Goal: Use online tool/utility: Utilize a website feature to perform a specific function

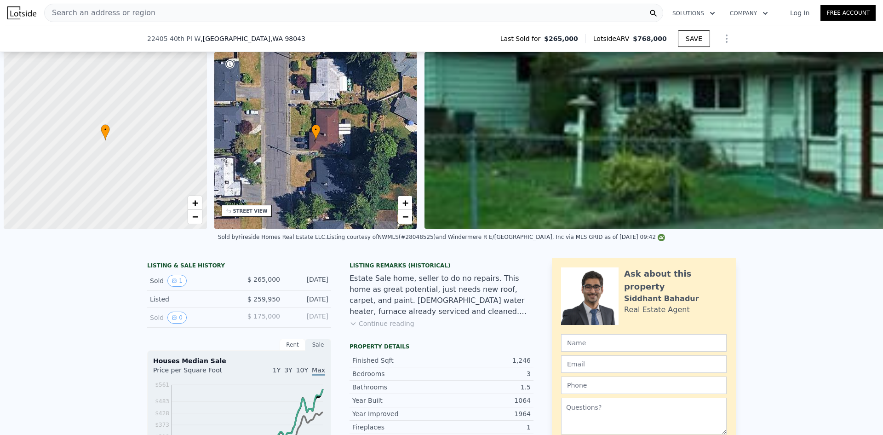
scroll to position [0, 875]
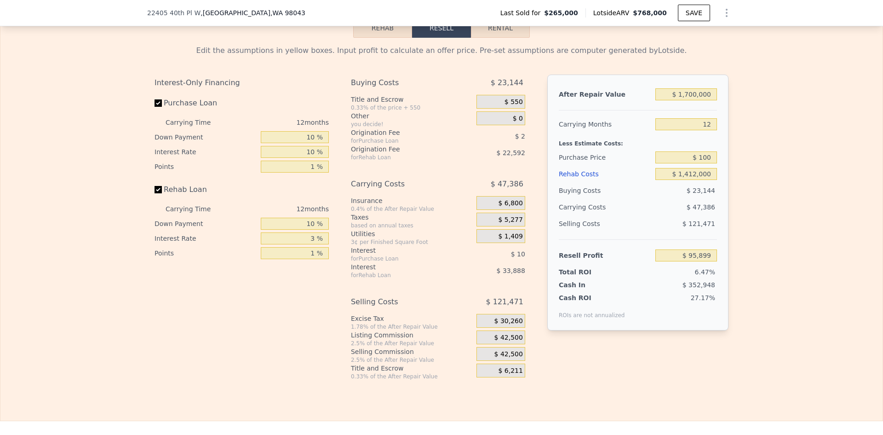
type input "$ 768,000"
type input "8"
type input "$ 0"
type input "$ 418,686"
click at [701, 97] on input "$ 768,000" at bounding box center [686, 94] width 62 height 12
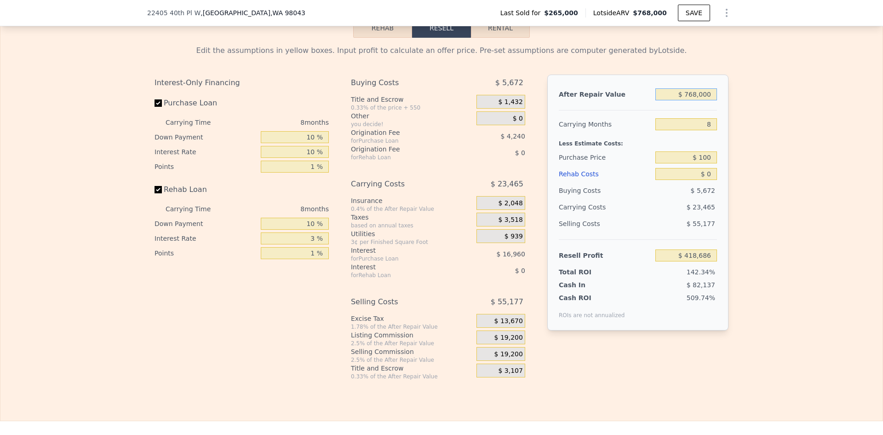
click at [701, 97] on input "$ 768,000" at bounding box center [686, 94] width 62 height 12
type input "$ 28"
type input "-$ 292,613"
type input "$ 2,850"
type input "-$ 289,999"
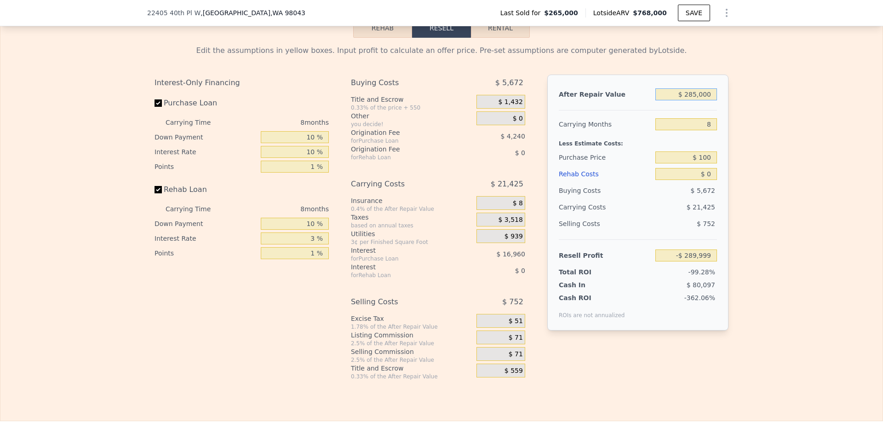
type input "$ 2,850,000"
type input "$ 2,347,040"
type input "$ 2,850,000"
drag, startPoint x: 708, startPoint y: 131, endPoint x: 702, endPoint y: 129, distance: 6.1
click at [702, 129] on input "8" at bounding box center [686, 124] width 62 height 12
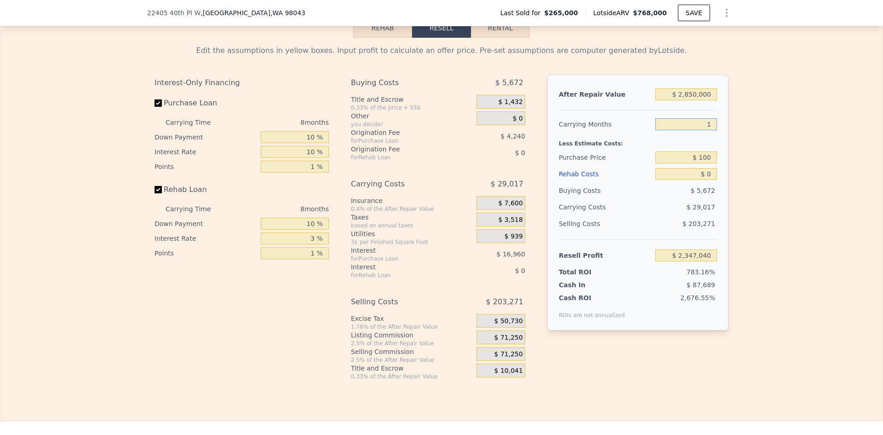
type input "12"
type input "$ 2,332,531"
click at [704, 129] on input "12" at bounding box center [686, 124] width 62 height 12
type input "18"
type input "$ 2,310,768"
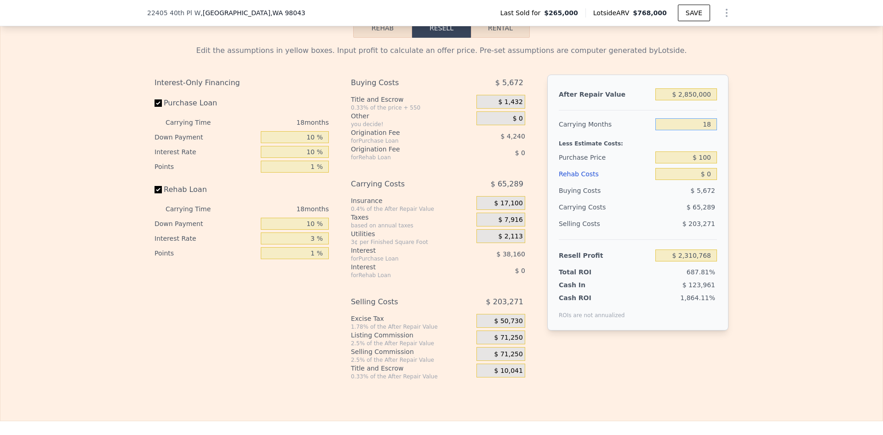
type input "18"
click at [703, 163] on input "$ 100" at bounding box center [686, 157] width 62 height 12
click at [702, 163] on input "$ 100" at bounding box center [686, 157] width 62 height 12
type input "$ 150,000"
click at [698, 178] on input "$ 0" at bounding box center [686, 174] width 62 height 12
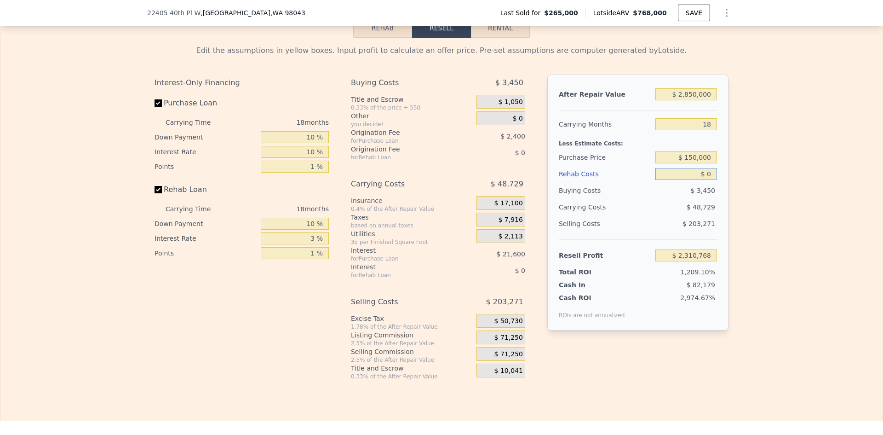
type input "$ 2,444,550"
type input "$ 1"
type input "$ 2,444,549"
type input "$ 17"
type input "$ 2,444,533"
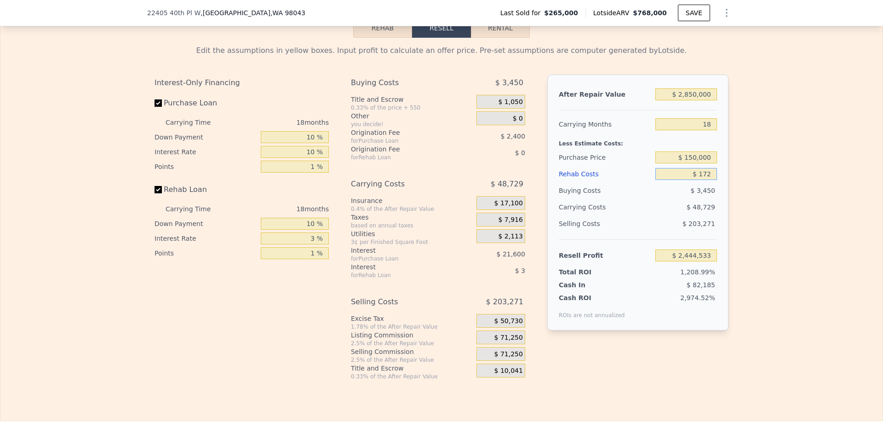
type input "$ 1,725"
type input "$ 2,442,545"
type input "$ 1,725,000"
type input "$ 443,550"
type input "$ 1,725,000"
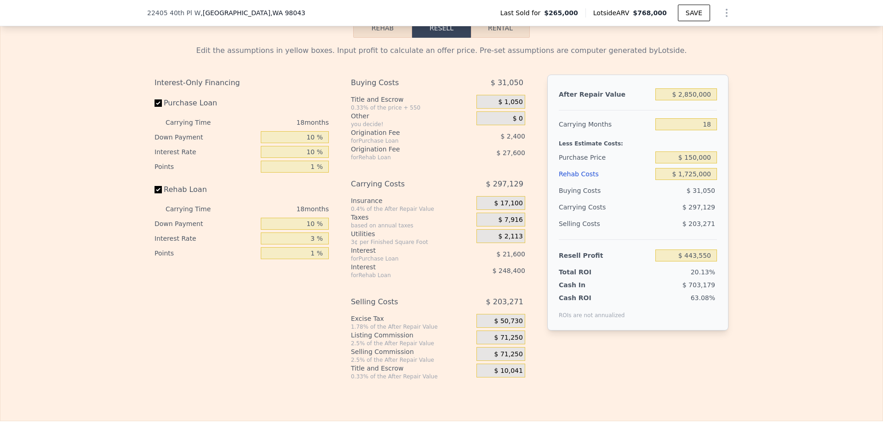
click at [778, 173] on div "Edit the assumptions in yellow boxes. Input profit to calculate an offer price.…" at bounding box center [441, 209] width 882 height 342
click at [706, 163] on input "$ 150,000" at bounding box center [686, 157] width 62 height 12
click at [732, 160] on div "Edit the assumptions in yellow boxes. Input profit to calculate an offer price.…" at bounding box center [441, 209] width 589 height 342
click at [506, 342] on span "$ 71,250" at bounding box center [508, 337] width 29 height 8
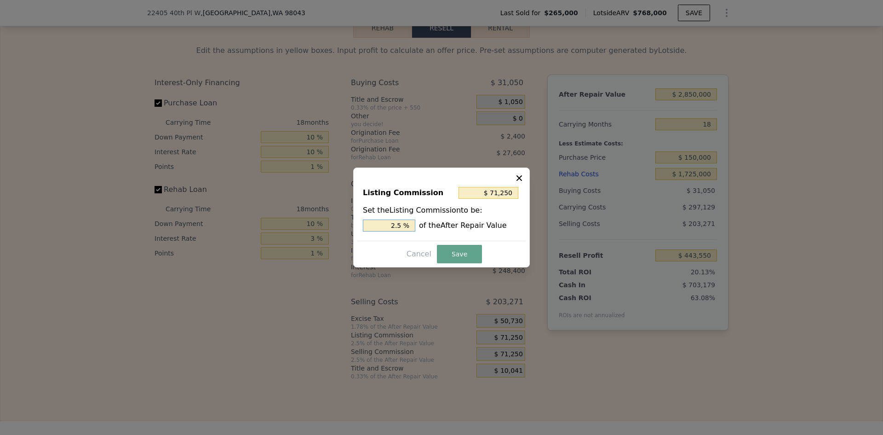
click at [400, 224] on input "2.5 %" at bounding box center [389, 225] width 52 height 12
type input "$ 57,000"
type input "2 %"
click at [456, 255] on button "Save" at bounding box center [459, 254] width 45 height 18
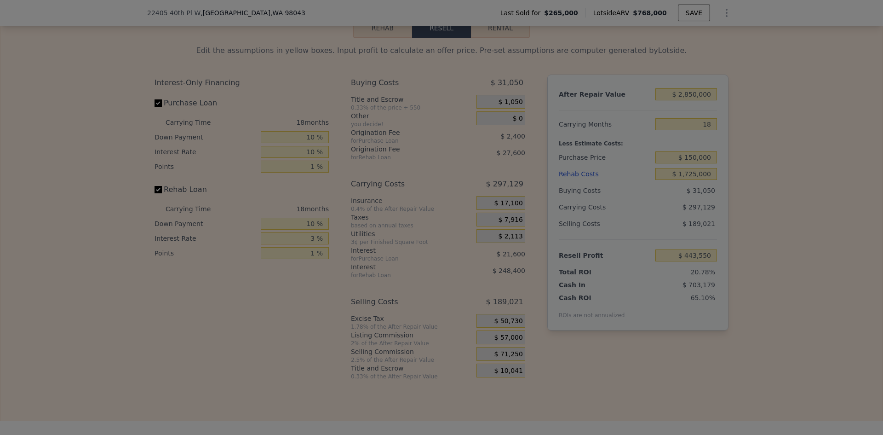
type input "$ 457,800"
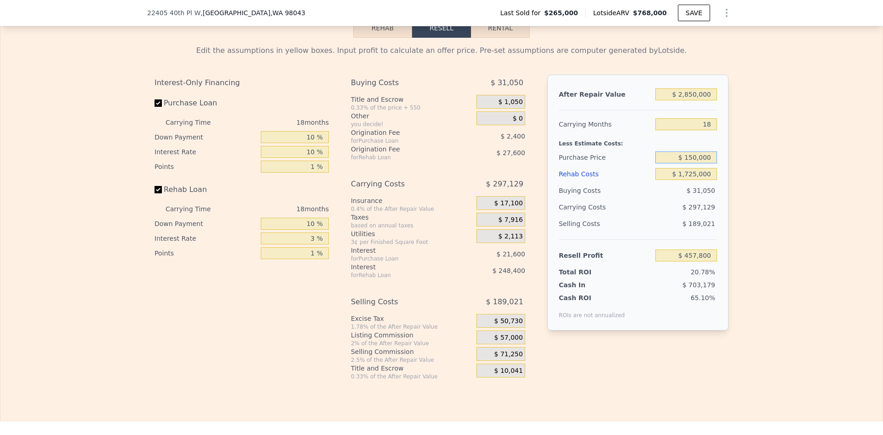
click at [692, 160] on input "$ 150,000" at bounding box center [686, 157] width 62 height 12
type input "$ 180,000"
click at [763, 171] on div "Edit the assumptions in yellow boxes. Input profit to calculate an offer price.…" at bounding box center [441, 209] width 882 height 342
type input "$ 422,901"
click at [692, 161] on input "$ 180,000" at bounding box center [686, 157] width 62 height 12
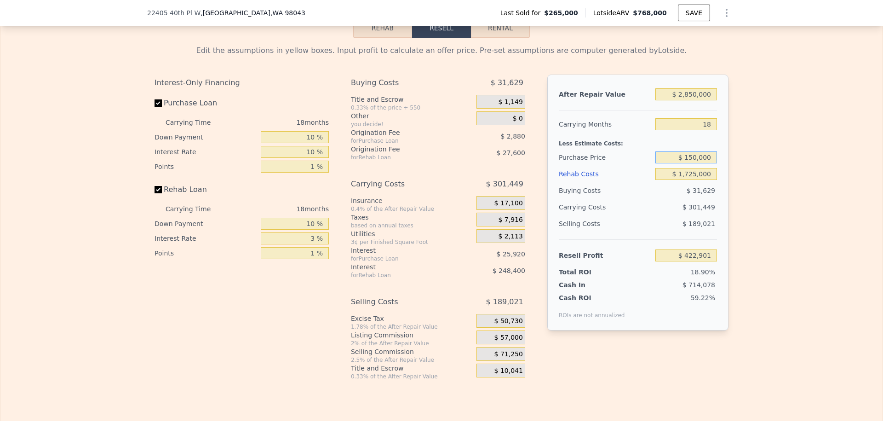
type input "$ 150,000"
click at [763, 143] on div "Edit the assumptions in yellow boxes. Input profit to calculate an offer price.…" at bounding box center [441, 209] width 882 height 342
type input "$ 457,800"
type input "$ 768,000"
type input "8"
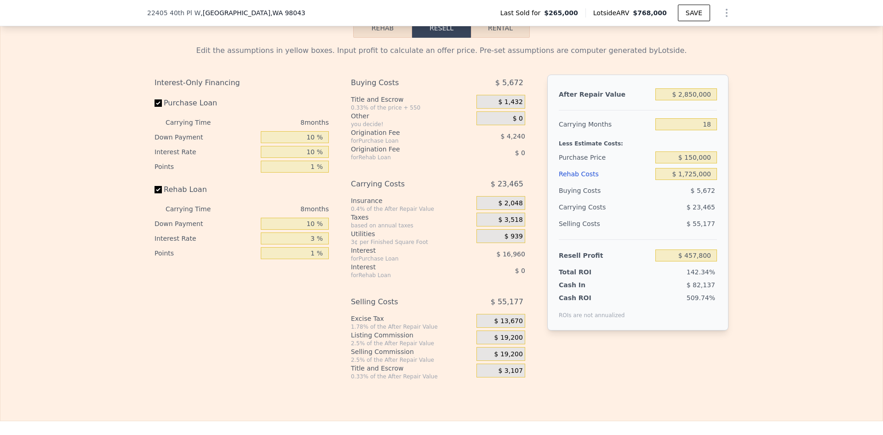
type input "$ 0"
type input "$ 418,686"
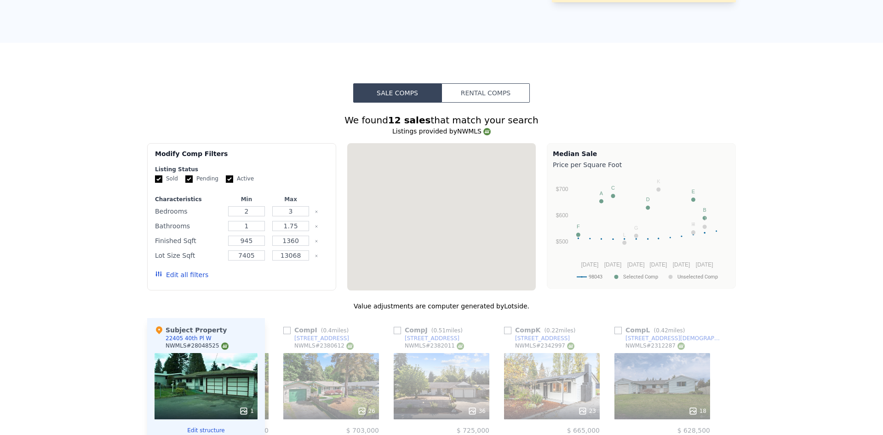
scroll to position [0, 0]
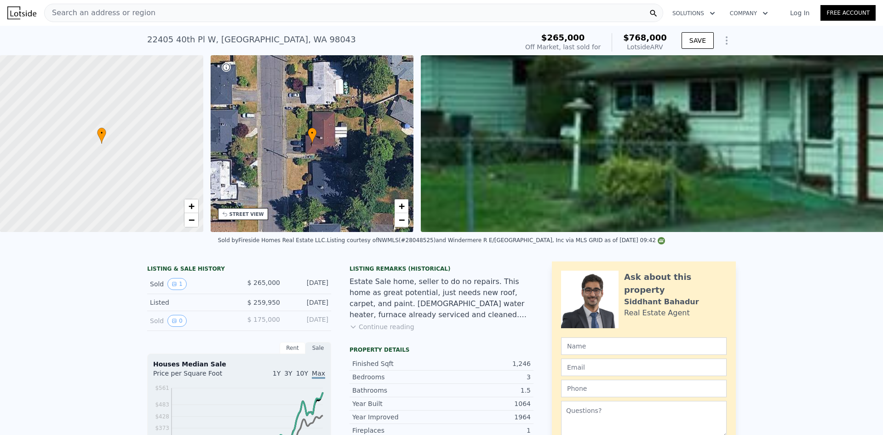
click at [98, 6] on div "Search an address or region" at bounding box center [100, 12] width 111 height 17
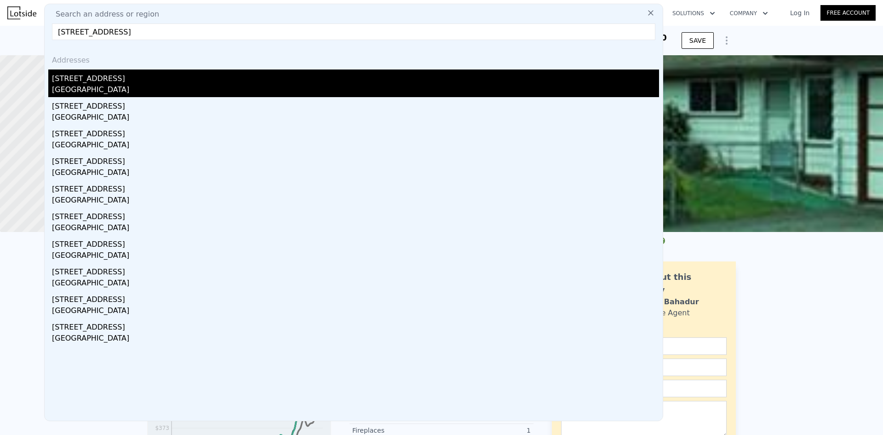
type input "[STREET_ADDRESS]"
click at [112, 81] on div "[STREET_ADDRESS]" at bounding box center [355, 76] width 607 height 15
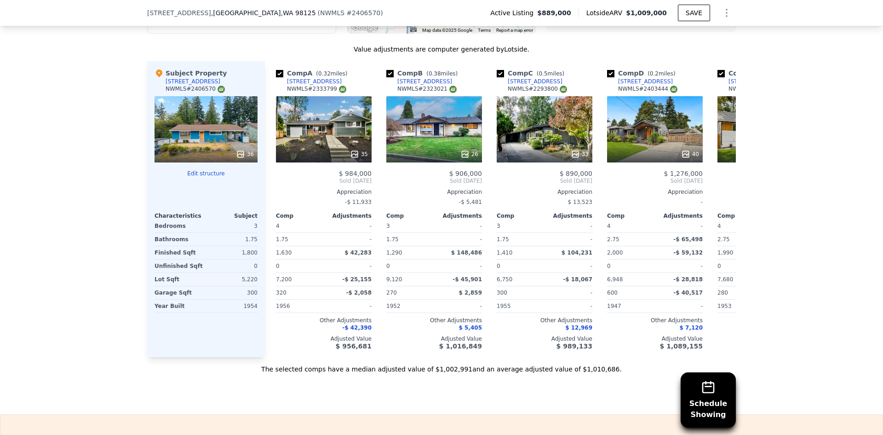
scroll to position [1101, 0]
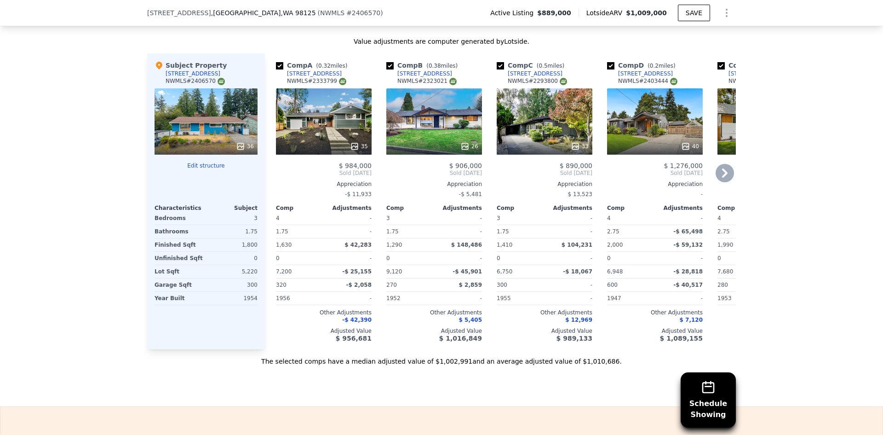
click at [463, 149] on icon at bounding box center [465, 146] width 6 height 6
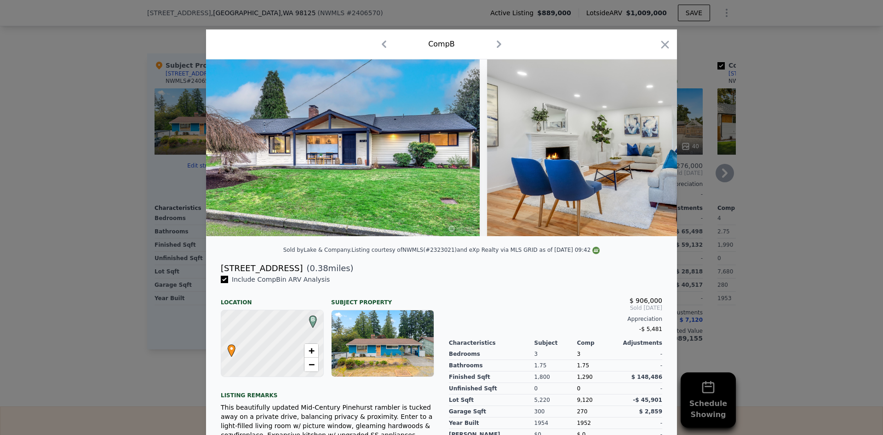
click at [663, 42] on icon "button" at bounding box center [664, 44] width 13 height 13
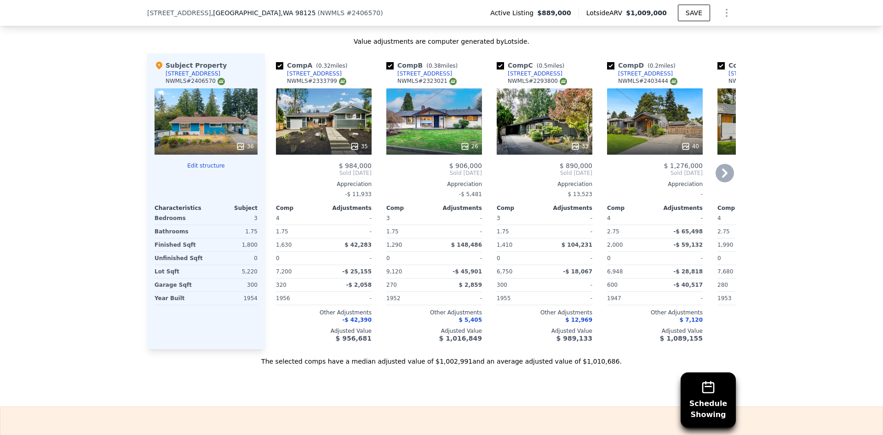
click at [682, 150] on icon at bounding box center [685, 146] width 9 height 9
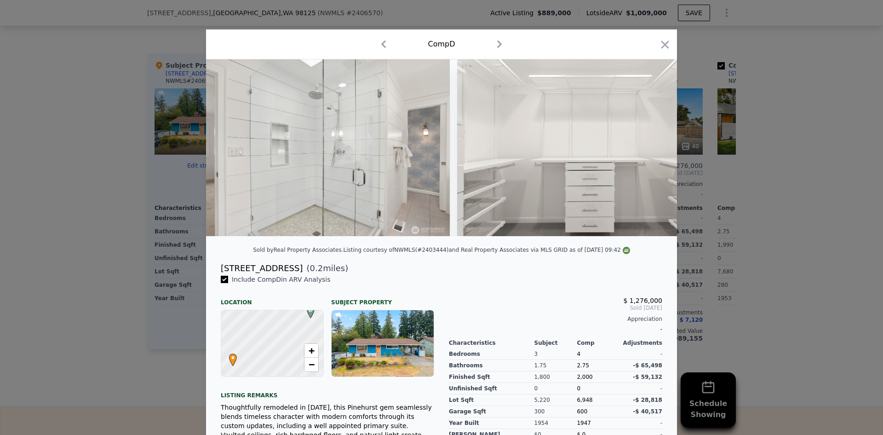
scroll to position [0, 4680]
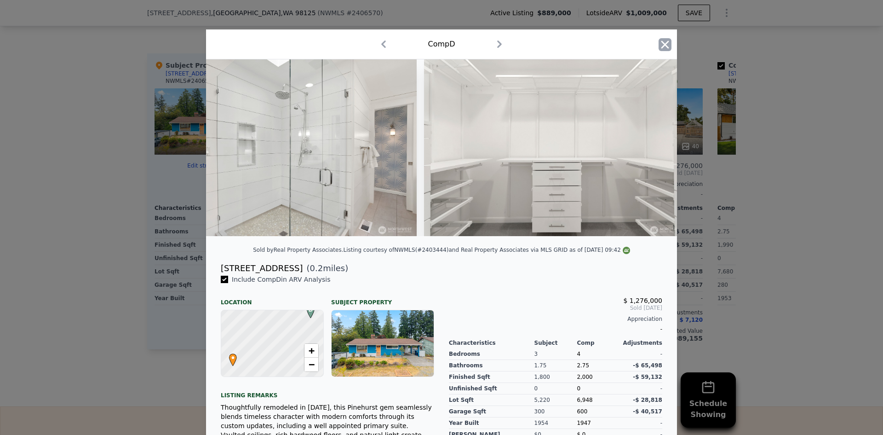
click at [662, 43] on icon "button" at bounding box center [665, 44] width 8 height 8
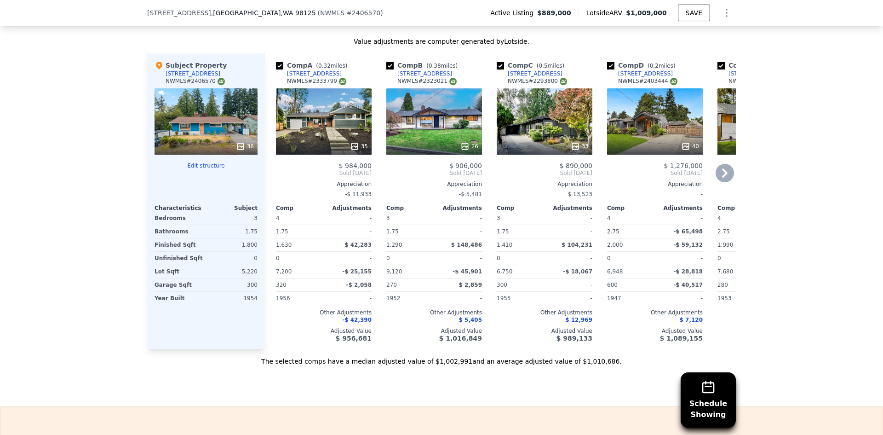
click at [721, 173] on icon at bounding box center [724, 173] width 18 height 18
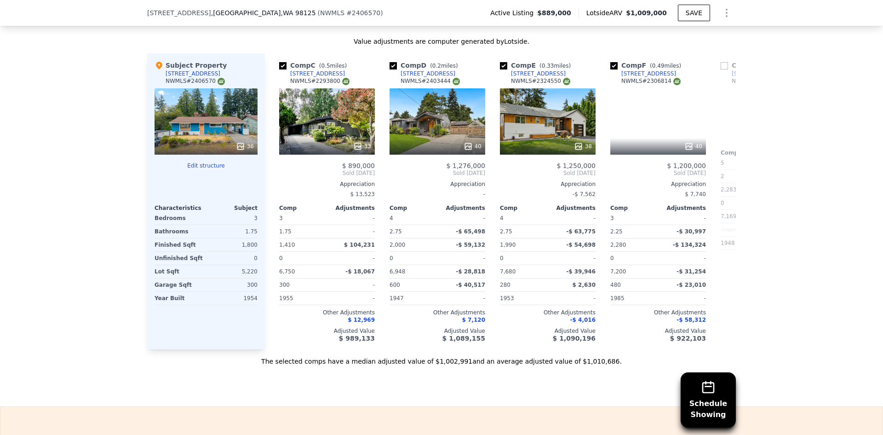
scroll to position [0, 221]
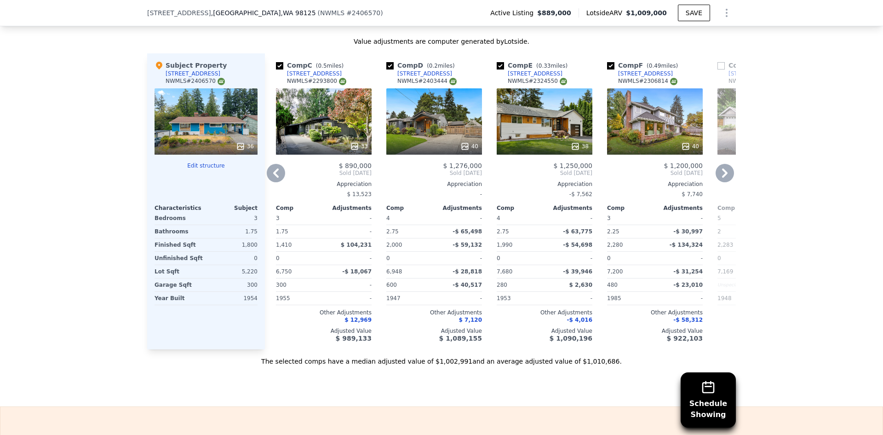
click at [572, 151] on icon at bounding box center [575, 146] width 9 height 9
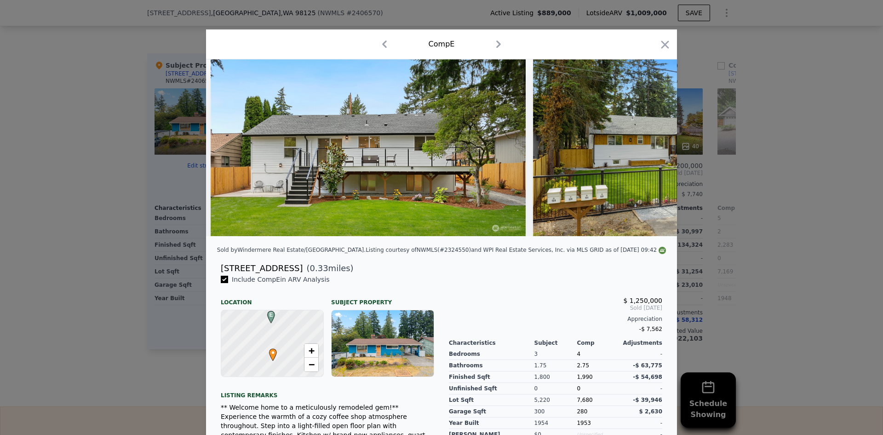
scroll to position [0, 9590]
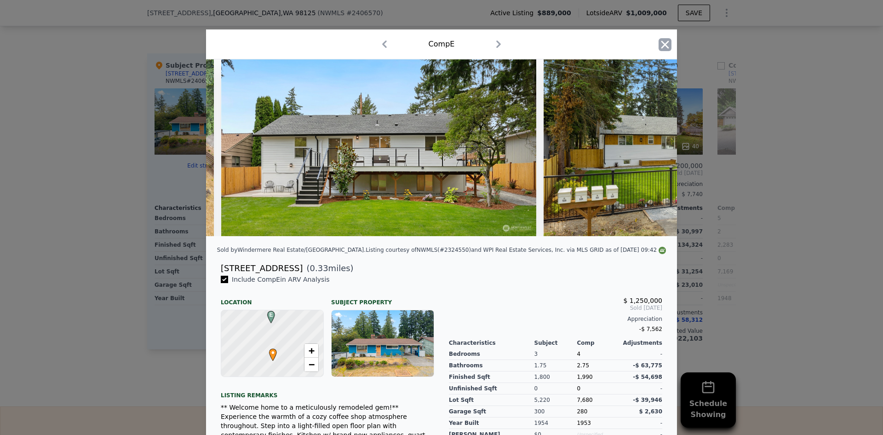
click at [659, 45] on icon "button" at bounding box center [664, 44] width 13 height 13
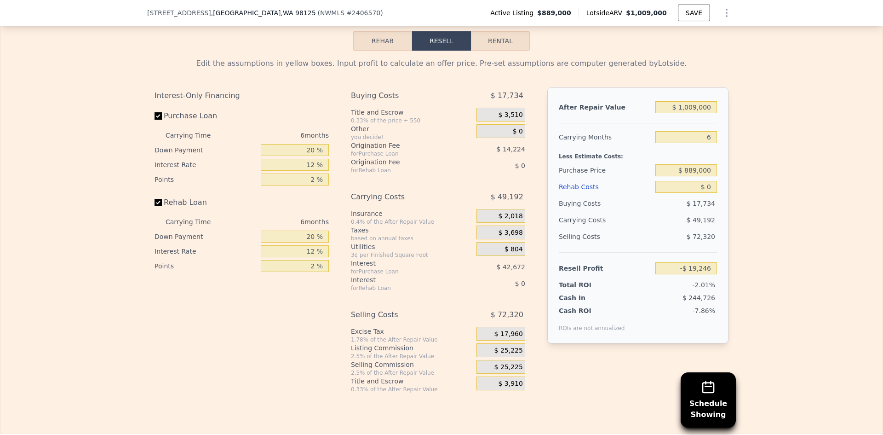
scroll to position [1561, 0]
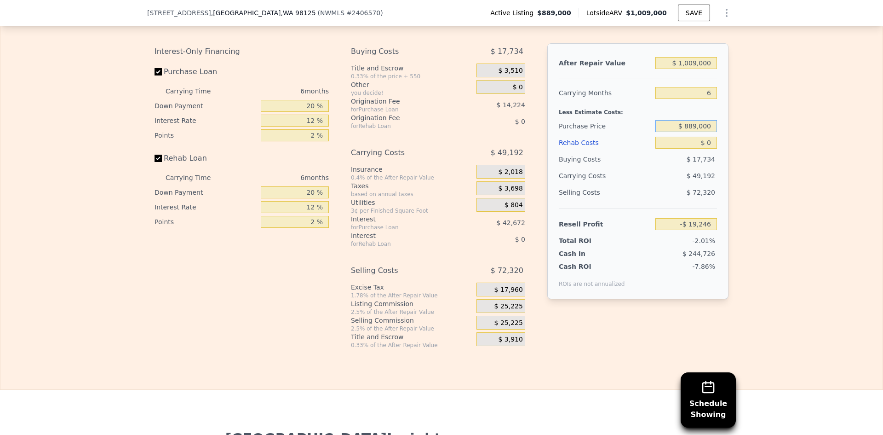
click at [695, 132] on input "$ 889,000" at bounding box center [686, 126] width 62 height 12
type input "$ 750,000"
click at [703, 99] on input "6" at bounding box center [686, 93] width 62 height 12
type input "$ 129,112"
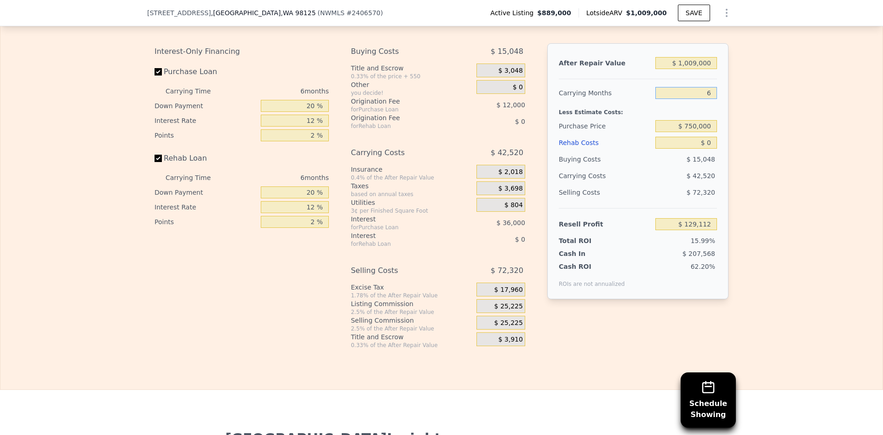
type input "5"
type input "$ 136,199"
type input "5"
click at [310, 112] on input "20 %" at bounding box center [295, 106] width 68 height 12
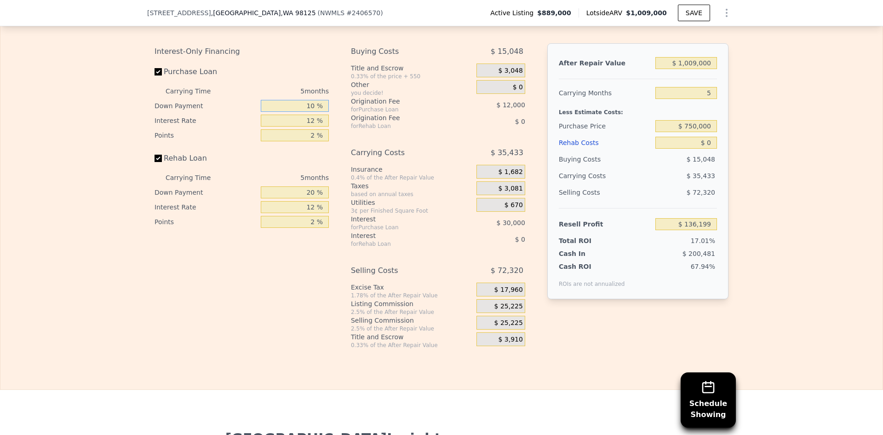
type input "10 %"
type input "1 %"
type input "$ 143,324"
type input "10 %"
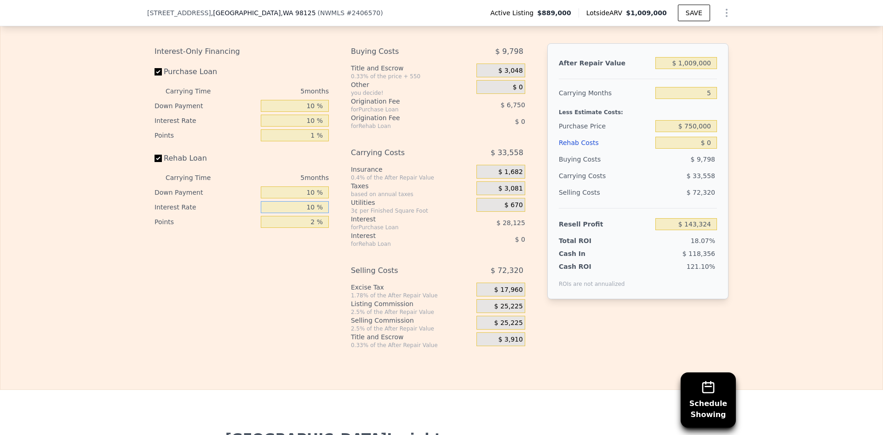
type input "10 %"
type input "1 %"
click at [508, 310] on span "$ 25,225" at bounding box center [508, 306] width 29 height 8
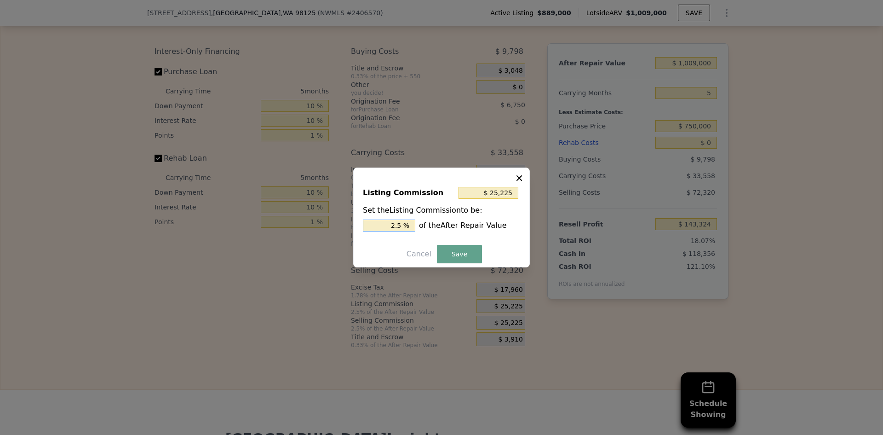
drag, startPoint x: 396, startPoint y: 224, endPoint x: 402, endPoint y: 224, distance: 5.5
click at [402, 224] on input "2.5 %" at bounding box center [389, 225] width 52 height 12
type input "$ 20,180"
type input "2 %"
click at [455, 257] on button "Save" at bounding box center [459, 254] width 45 height 18
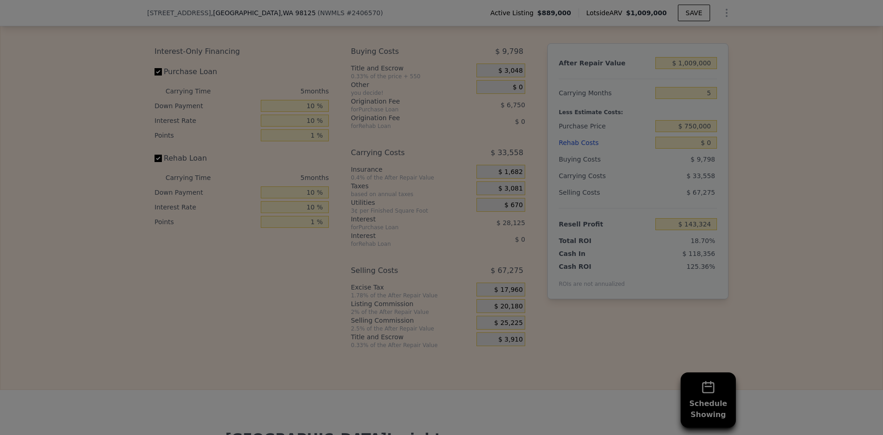
type input "$ 148,369"
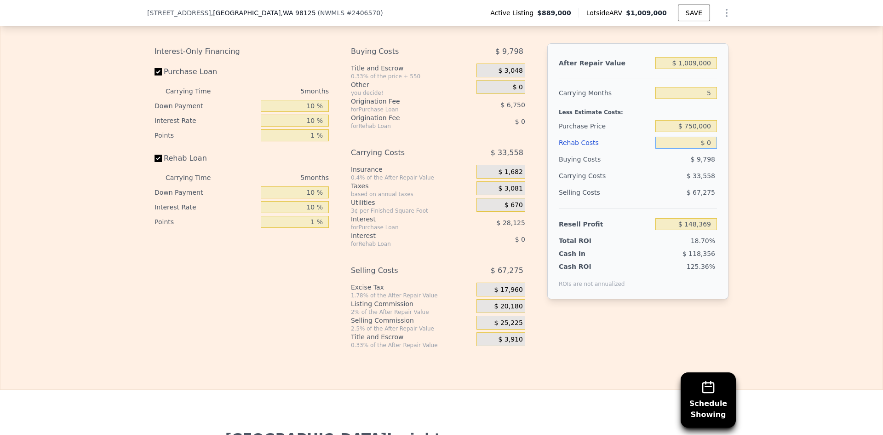
drag, startPoint x: 709, startPoint y: 156, endPoint x: 702, endPoint y: 155, distance: 7.0
click at [708, 149] on input "$ 0" at bounding box center [686, 143] width 62 height 12
type input "$ 55,000"
type input "$ 90,809"
type input "$ 55,000"
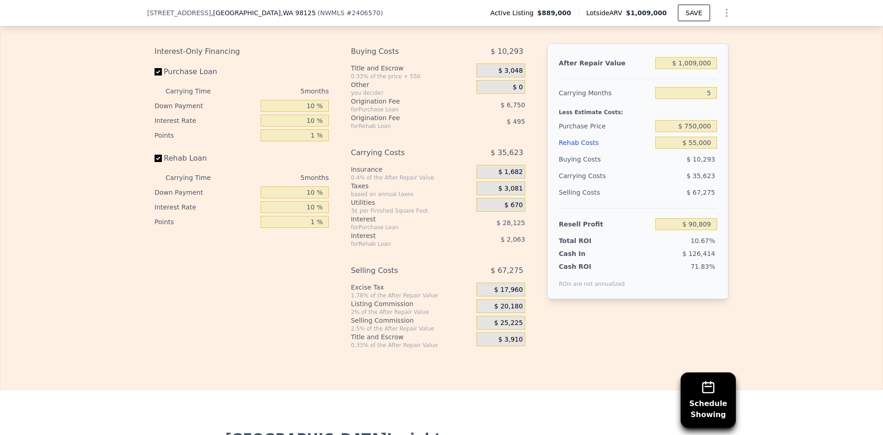
click at [760, 173] on div "Edit the assumptions in yellow boxes. Input profit to calculate an offer price.…" at bounding box center [441, 177] width 882 height 342
click at [690, 132] on input "$ 750,000" at bounding box center [686, 126] width 62 height 12
type input "$ 730,000"
click at [735, 161] on div "Edit the assumptions in yellow boxes. Input profit to calculate an offer price.…" at bounding box center [441, 177] width 882 height 342
type input "$ 111,806"
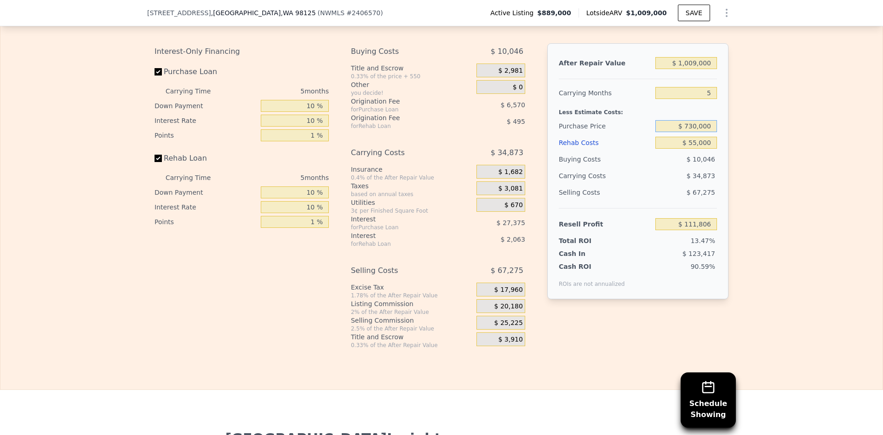
click at [688, 132] on input "$ 730,000" at bounding box center [686, 126] width 62 height 12
type input "$ 720,000"
click at [749, 160] on div "Edit the assumptions in yellow boxes. Input profit to calculate an offer price.…" at bounding box center [441, 177] width 882 height 342
type input "$ 122,304"
drag, startPoint x: 709, startPoint y: 107, endPoint x: 693, endPoint y: 102, distance: 16.3
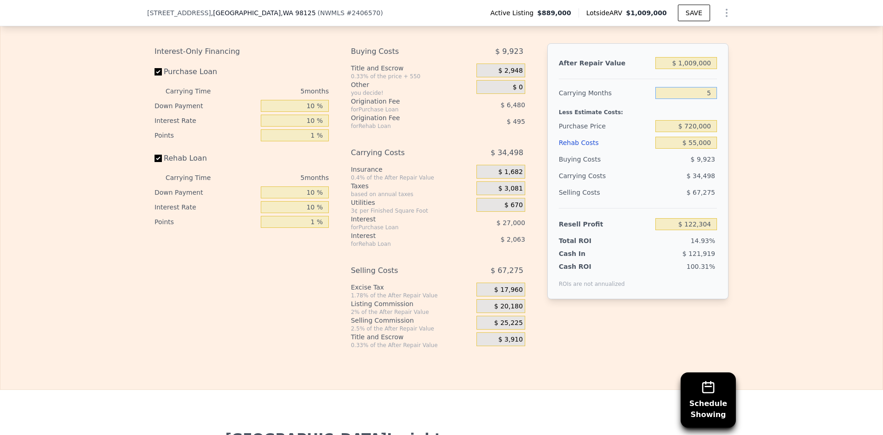
click at [693, 99] on input "5" at bounding box center [686, 93] width 62 height 12
type input "4"
type input "$ 129,204"
type input "4"
click at [728, 112] on div "Edit the assumptions in yellow boxes. Input profit to calculate an offer price.…" at bounding box center [441, 177] width 589 height 342
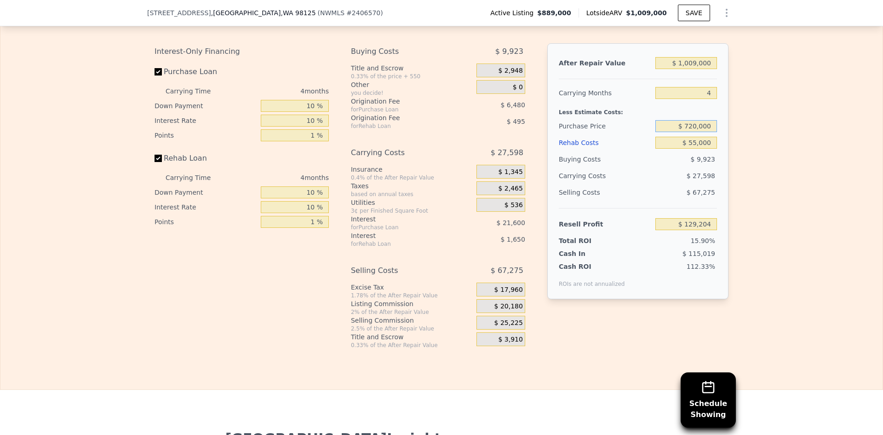
click at [690, 132] on input "$ 720,000" at bounding box center [686, 126] width 62 height 12
type input "$ 750,000"
click at [750, 152] on div "Edit the assumptions in yellow boxes. Input profit to calculate an offer price.…" at bounding box center [441, 177] width 882 height 342
type input "$ 97,934"
click at [690, 69] on input "$ 1,009,000" at bounding box center [686, 63] width 62 height 12
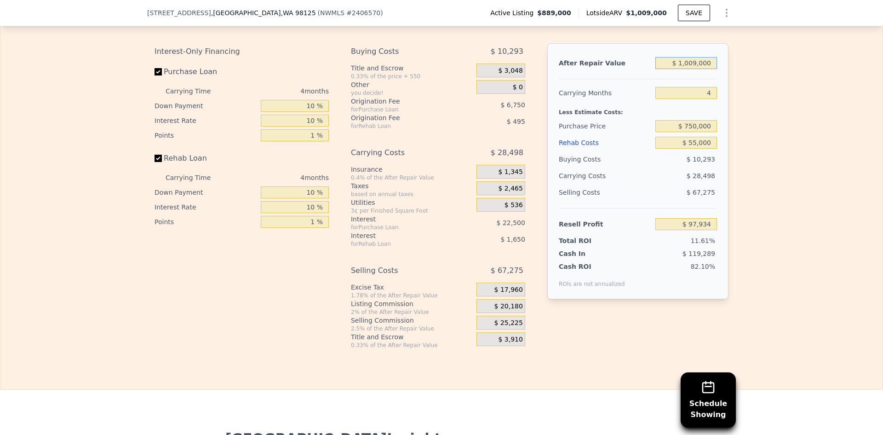
click at [690, 69] on input "$ 1,009,000" at bounding box center [686, 63] width 62 height 12
type input "$ 950"
type input "-$ 842,110"
type input "$ 950,000"
type input "$ 42,913"
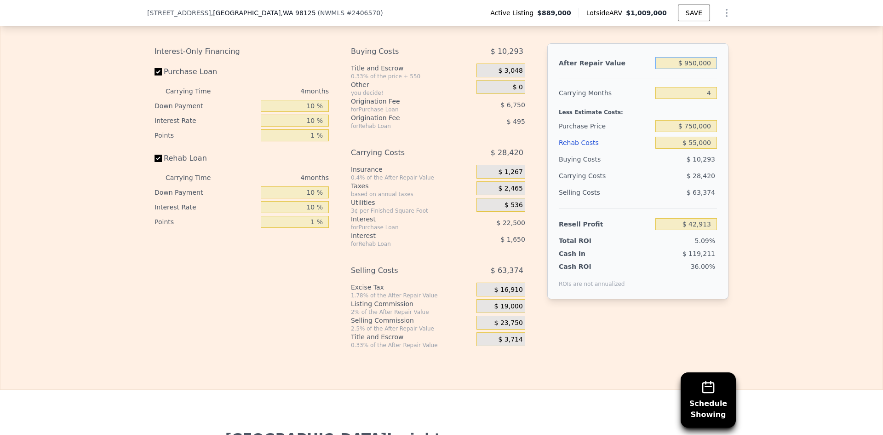
type input "$ 950,000"
click at [701, 132] on input "$ 750,000" at bounding box center [686, 126] width 62 height 12
type input "$ 630,000"
click at [700, 149] on input "$ 55,000" at bounding box center [686, 143] width 62 height 12
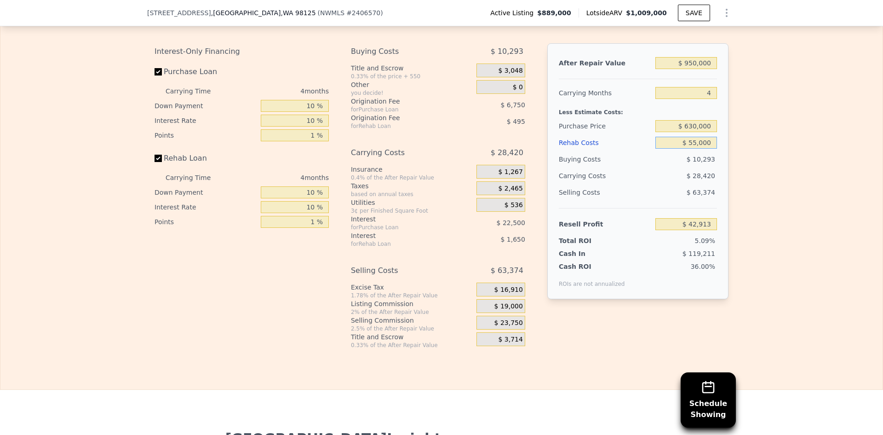
click at [700, 149] on input "$ 55,000" at bounding box center [686, 143] width 62 height 12
type input "$ 167,993"
type input "$ 150"
type input "$ 224,985"
type input "$ 150,000"
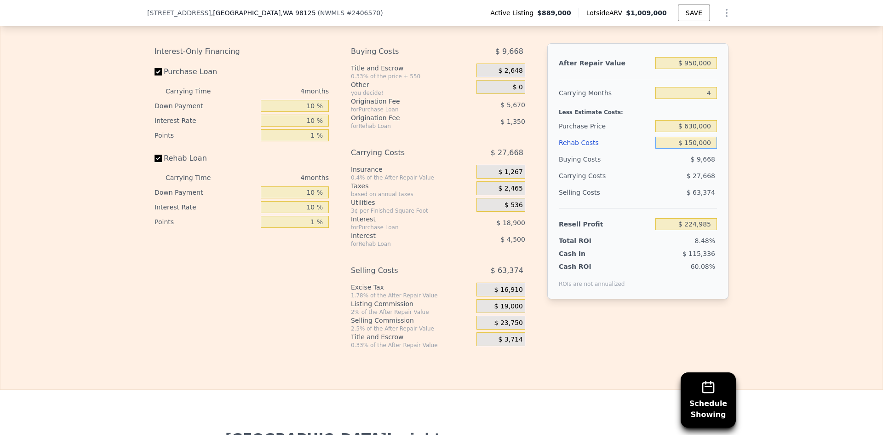
type input "$ 69,290"
type input "$ 150,000"
click at [739, 147] on div "Edit the assumptions in yellow boxes. Input profit to calculate an offer price.…" at bounding box center [441, 177] width 882 height 342
drag, startPoint x: 708, startPoint y: 107, endPoint x: 698, endPoint y: 106, distance: 10.2
click at [698, 99] on input "4" at bounding box center [686, 93] width 62 height 12
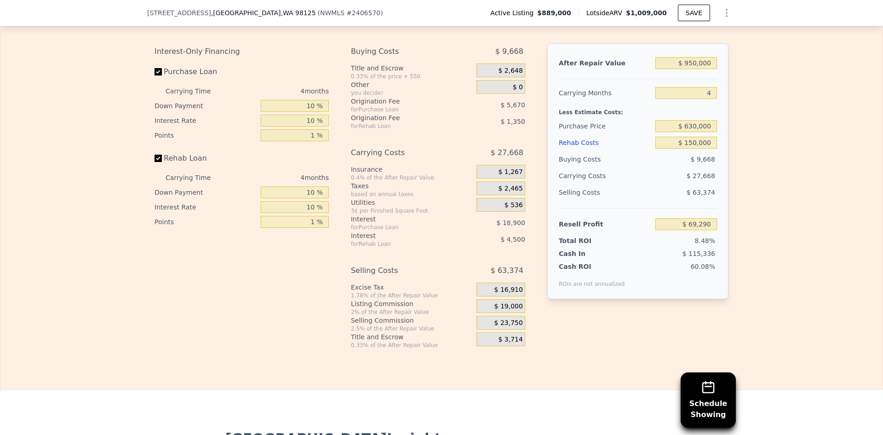
click at [745, 152] on div "Edit the assumptions in yellow boxes. Input profit to calculate an offer price.…" at bounding box center [441, 177] width 882 height 342
click at [690, 69] on input "$ 950,000" at bounding box center [686, 63] width 62 height 12
type input "$ 980,000"
type input "$ 97,267"
type input "$ 980,000"
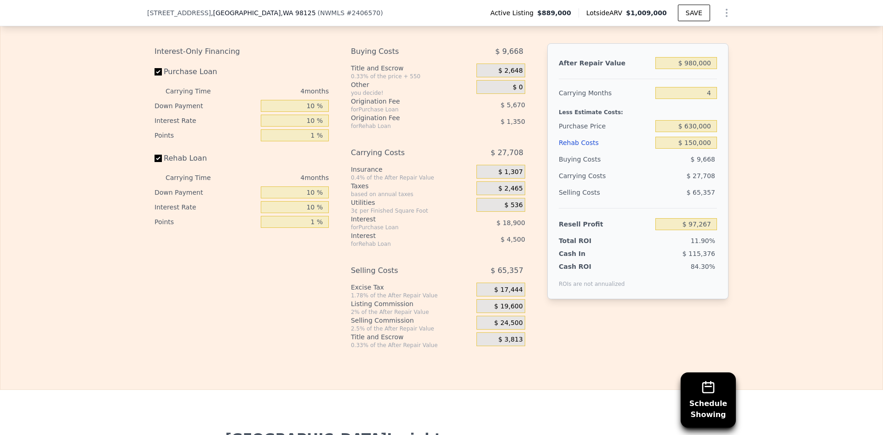
click at [766, 132] on div "Edit the assumptions in yellow boxes. Input profit to calculate an offer price.…" at bounding box center [441, 177] width 882 height 342
click at [690, 149] on input "$ 150,000" at bounding box center [686, 143] width 62 height 12
type input "$ 130,000"
type input "$ 118,047"
type input "$ 130,000"
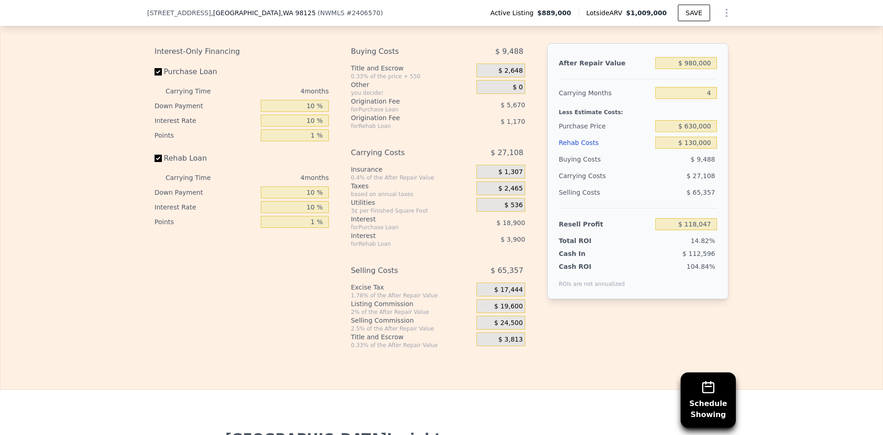
click at [789, 173] on div "Edit the assumptions in yellow boxes. Input profit to calculate an offer price.…" at bounding box center [441, 177] width 882 height 342
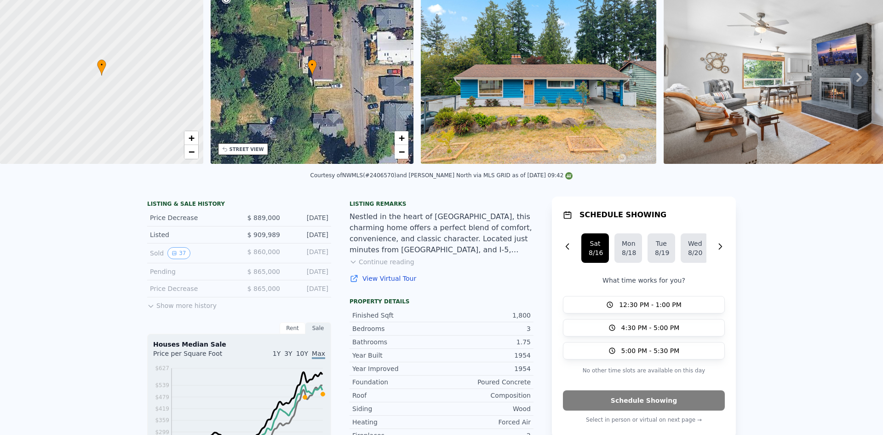
scroll to position [3, 0]
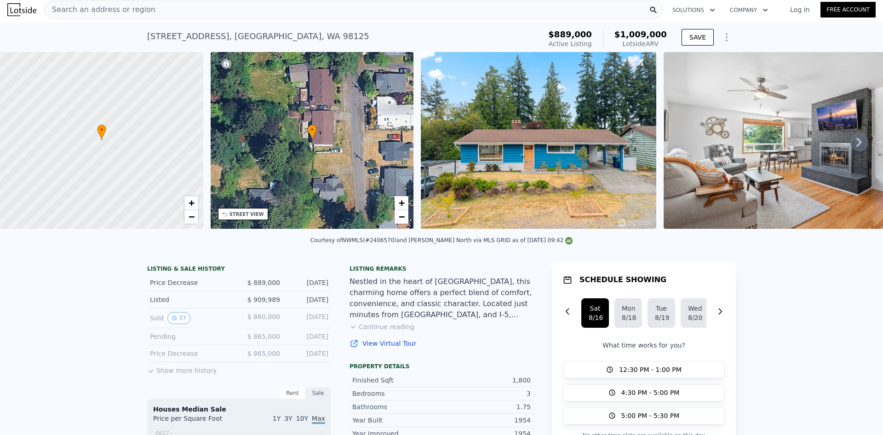
click at [141, 9] on span "Search an address or region" at bounding box center [100, 9] width 111 height 11
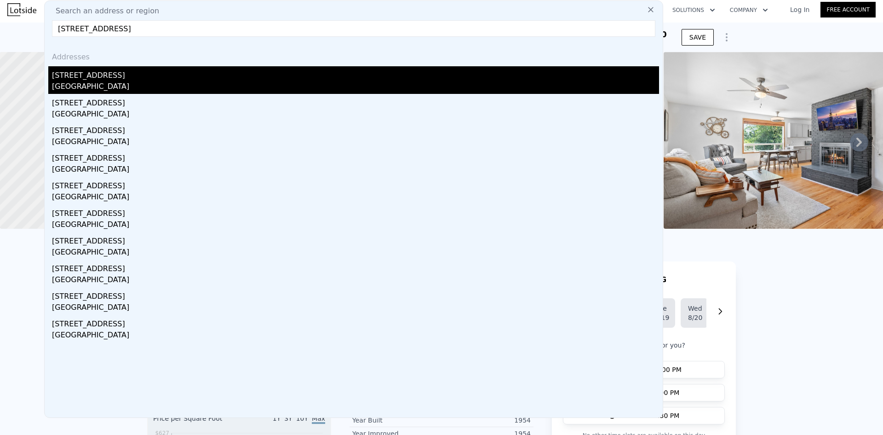
type input "[STREET_ADDRESS]"
click at [102, 75] on div "[STREET_ADDRESS]" at bounding box center [355, 73] width 607 height 15
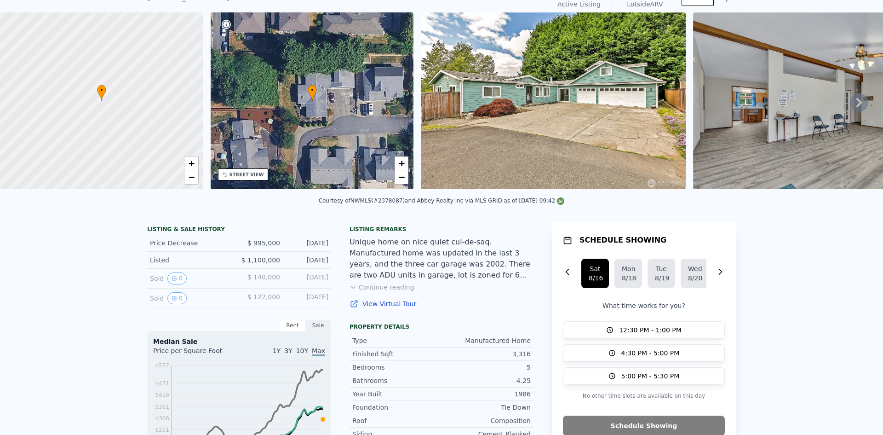
scroll to position [3, 0]
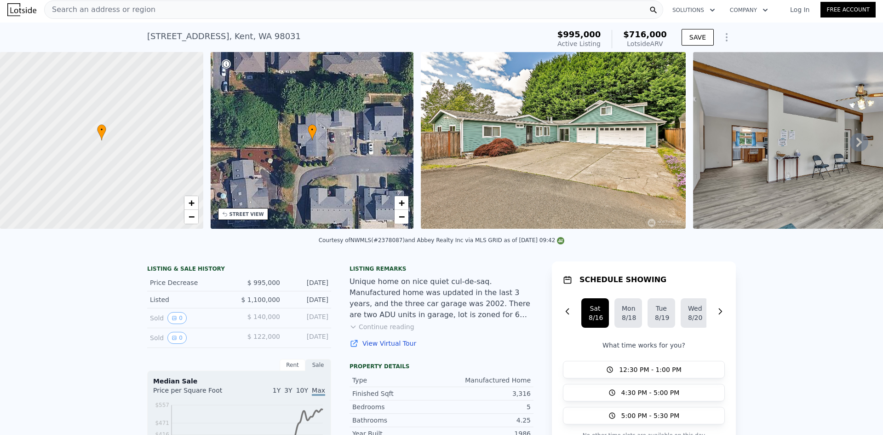
click at [102, 11] on span "Search an address or region" at bounding box center [100, 9] width 111 height 11
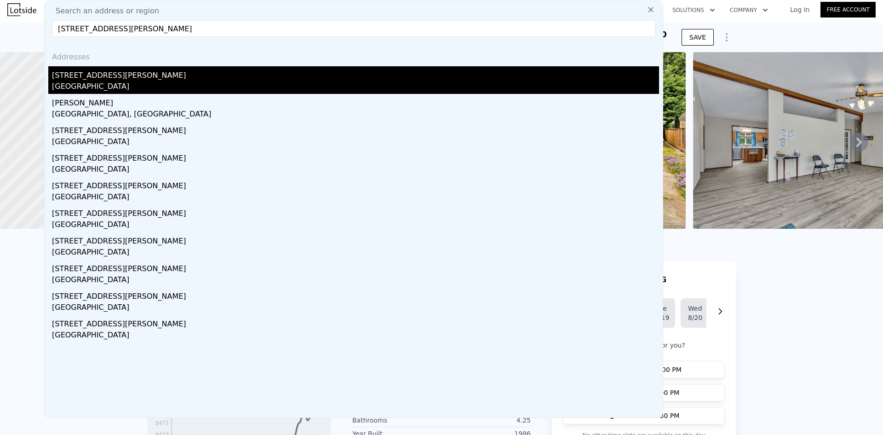
type input "[STREET_ADDRESS][PERSON_NAME]"
click at [88, 81] on div "[GEOGRAPHIC_DATA]" at bounding box center [355, 87] width 607 height 13
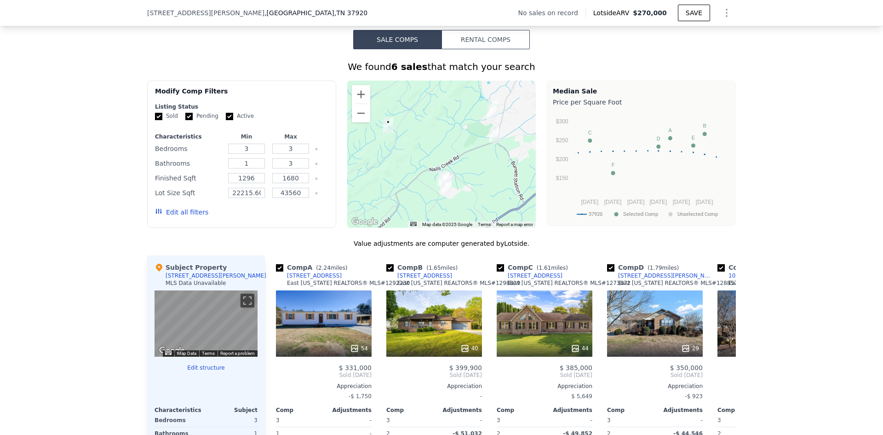
scroll to position [874, 0]
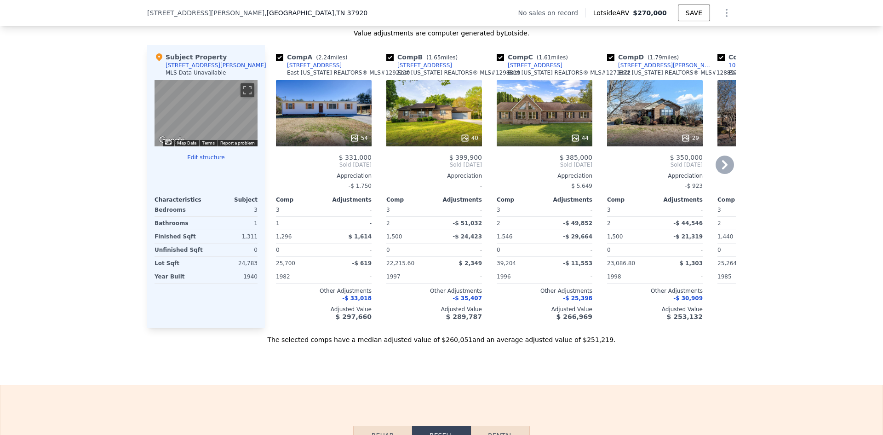
click at [350, 143] on icon at bounding box center [354, 137] width 9 height 9
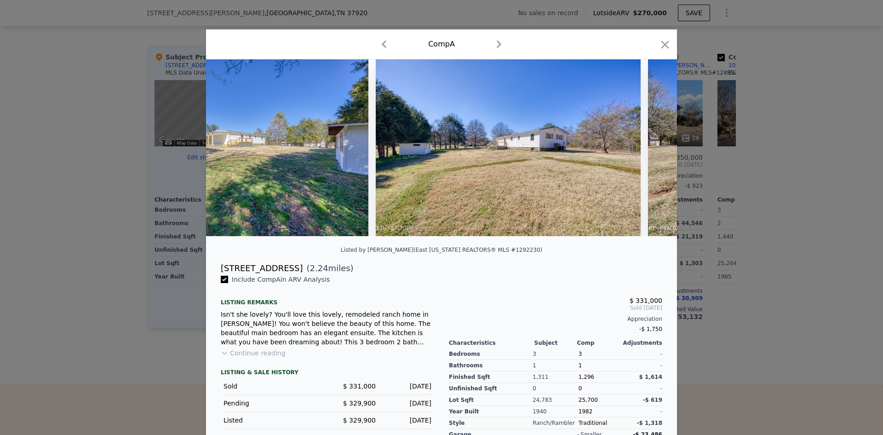
scroll to position [0, 10943]
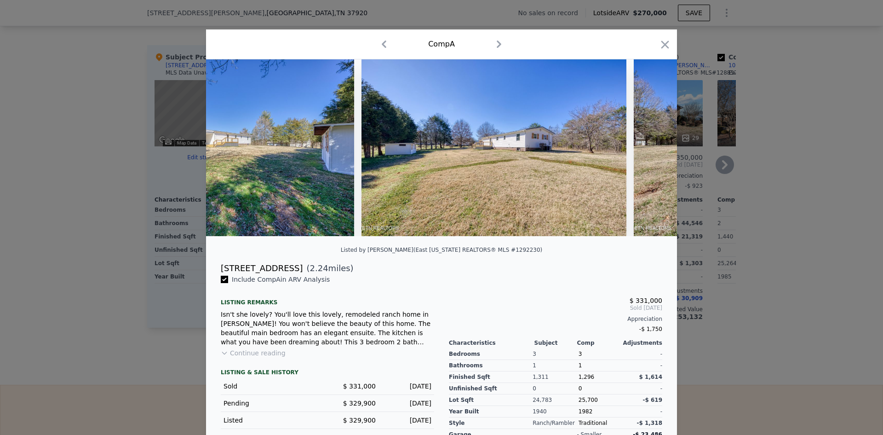
drag, startPoint x: 664, startPoint y: 46, endPoint x: 629, endPoint y: 57, distance: 37.1
click at [664, 45] on icon "button" at bounding box center [664, 44] width 13 height 13
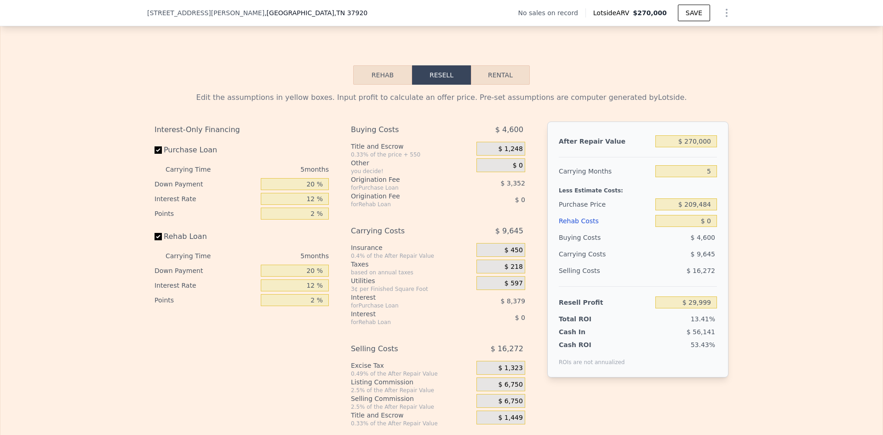
scroll to position [1241, 0]
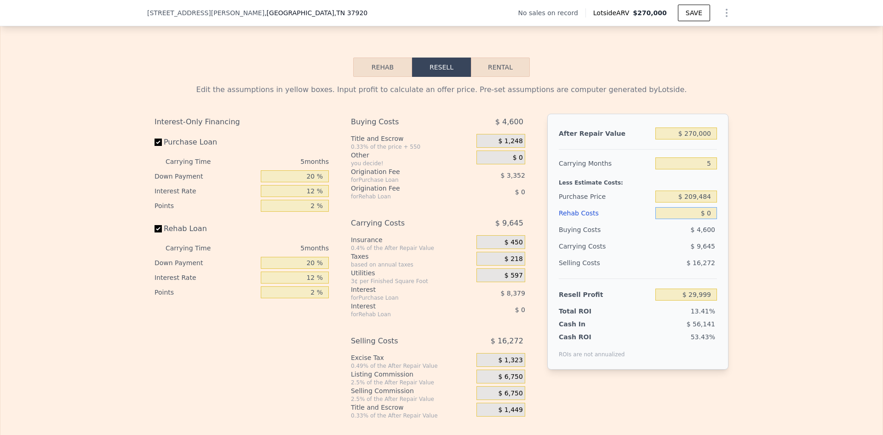
click at [706, 219] on input "$ 0" at bounding box center [686, 213] width 62 height 12
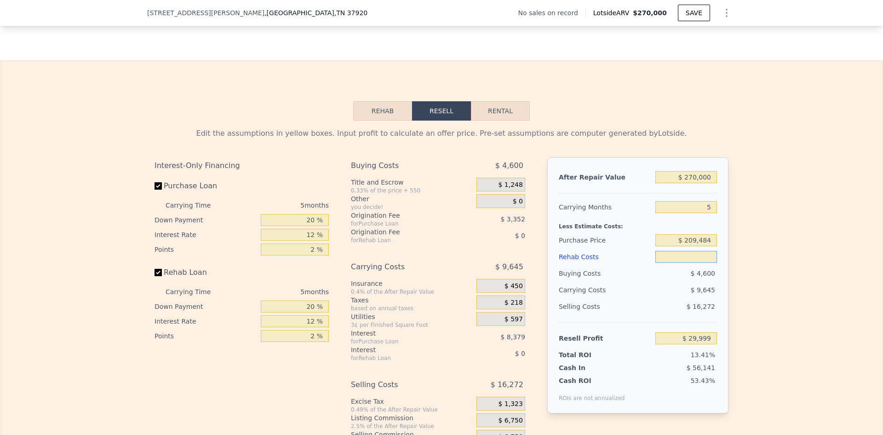
scroll to position [1195, 0]
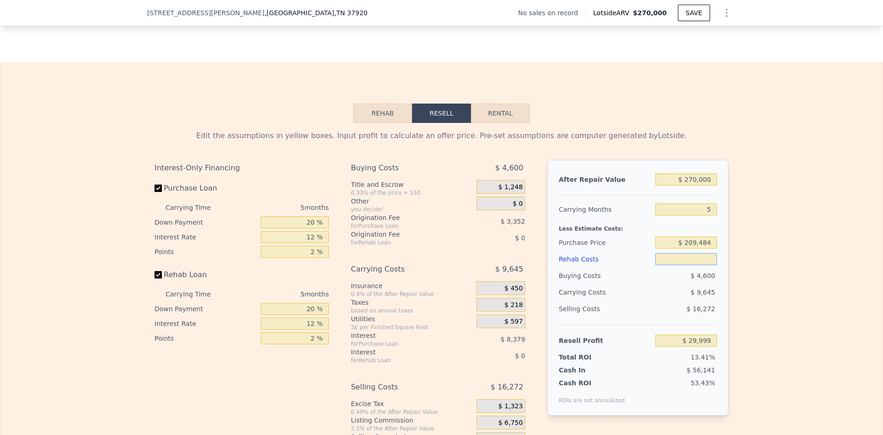
type input "$ 3"
type input "$ 29,996"
type input "$ 39"
type input "$ 29,959"
type input "$ 393"
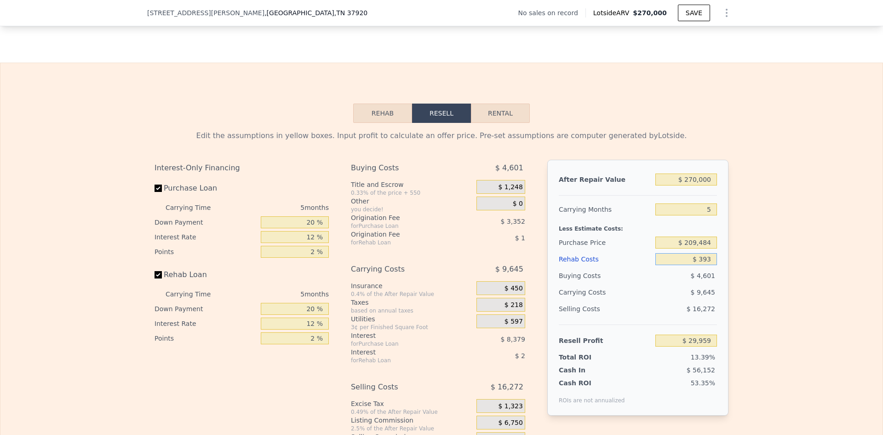
type input "$ 29,585"
type input "$ 3,933"
type input "$ 25,848"
type input "$ 39,330"
type input "-$ 11,535"
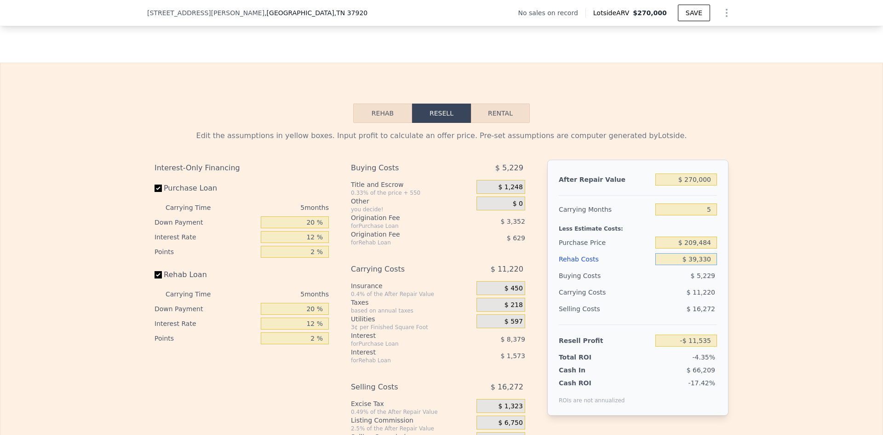
type input "$ 39,330"
click at [751, 189] on div "Edit the assumptions in yellow boxes. Input profit to calculate an offer price.…" at bounding box center [441, 294] width 882 height 342
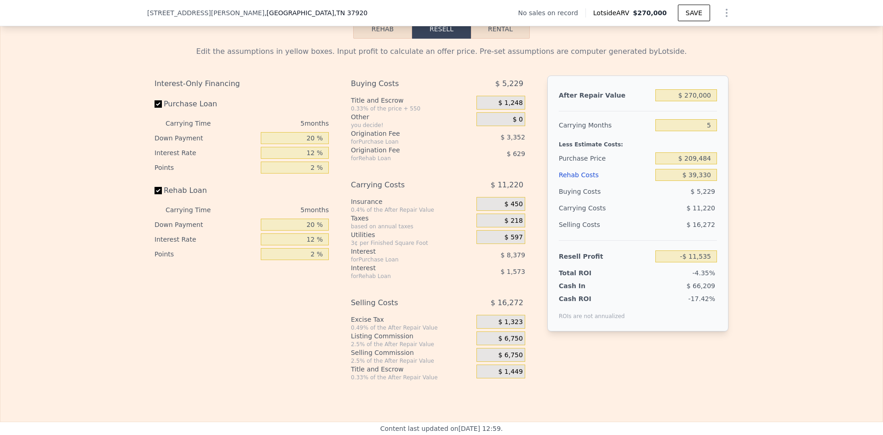
scroll to position [1287, 0]
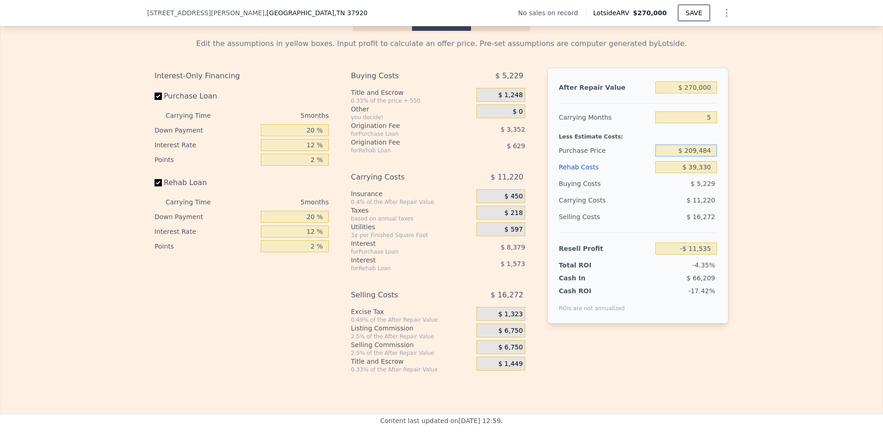
click at [697, 156] on input "$ 209,484" at bounding box center [686, 150] width 62 height 12
drag, startPoint x: 684, startPoint y: 162, endPoint x: 722, endPoint y: 163, distance: 37.7
click at [722, 163] on div "After Repair Value $ 270,000 Carrying Months 5 Less Estimate Costs: Purchase Pr…" at bounding box center [637, 196] width 181 height 256
drag, startPoint x: 686, startPoint y: 164, endPoint x: 711, endPoint y: 162, distance: 25.4
click at [710, 156] on input "$ 209,484" at bounding box center [686, 150] width 62 height 12
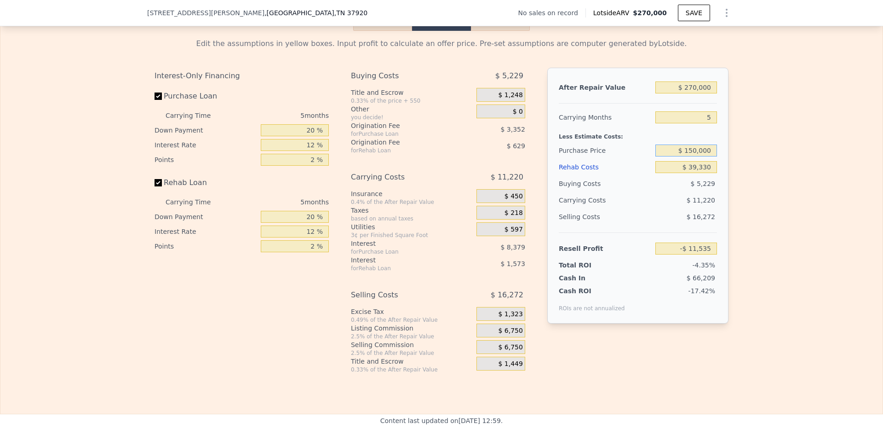
type input "$ 150,000"
click at [773, 176] on div "Edit the assumptions in yellow boxes. Input profit to calculate an offer price.…" at bounding box center [441, 202] width 882 height 342
type input "$ 51,479"
drag, startPoint x: 712, startPoint y: 128, endPoint x: 695, endPoint y: 131, distance: 17.3
click at [695, 123] on input "5" at bounding box center [686, 117] width 62 height 12
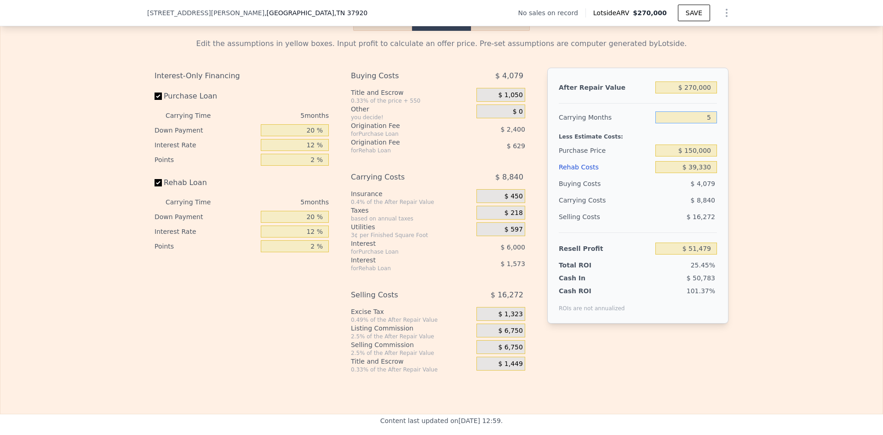
type input "4"
type input "$ 53,247"
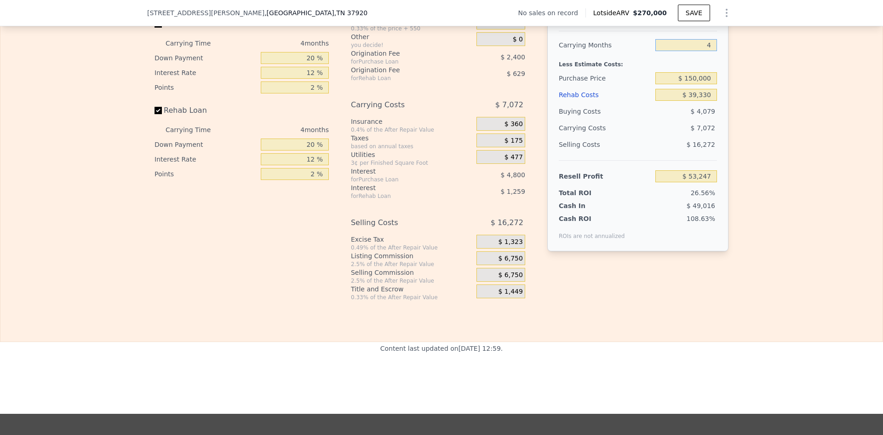
scroll to position [1275, 0]
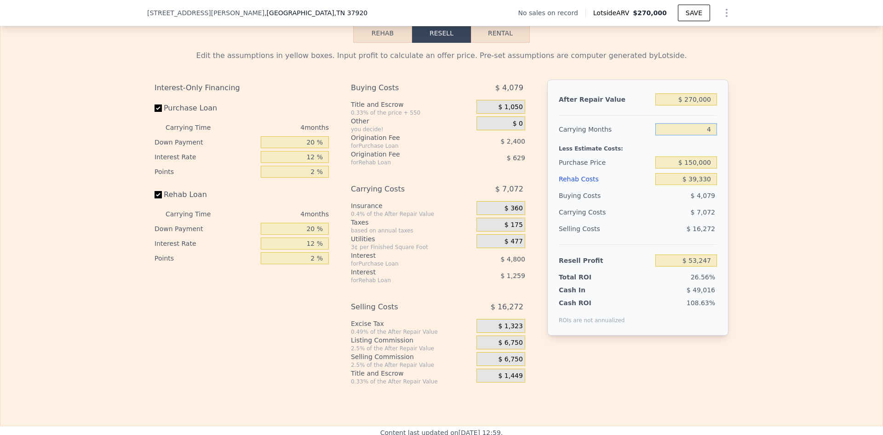
type input "4"
click at [511, 347] on span "$ 6,750" at bounding box center [510, 342] width 24 height 8
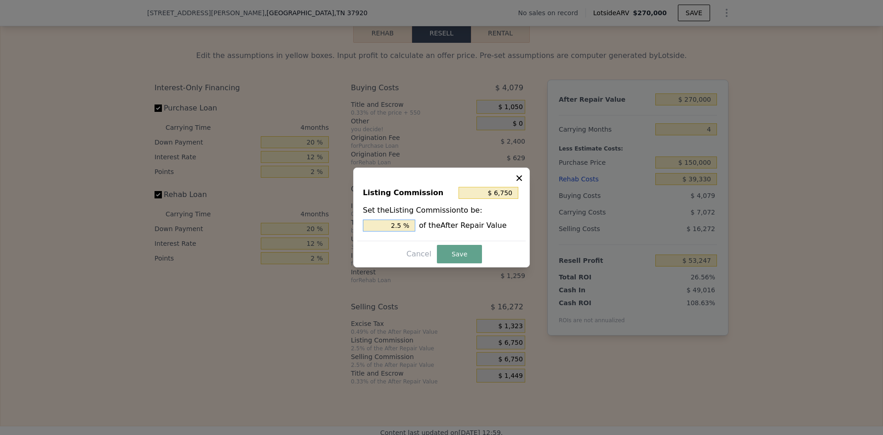
drag, startPoint x: 397, startPoint y: 224, endPoint x: 405, endPoint y: 223, distance: 7.4
click at [405, 223] on input "2.5 %" at bounding box center [389, 225] width 52 height 12
type input "$ 5,400"
type input "2 %"
click at [451, 254] on button "Save" at bounding box center [459, 254] width 45 height 18
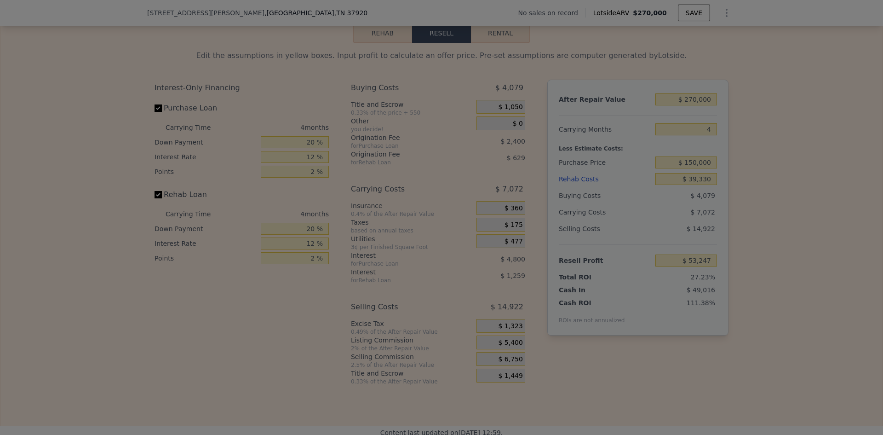
type input "$ 54,597"
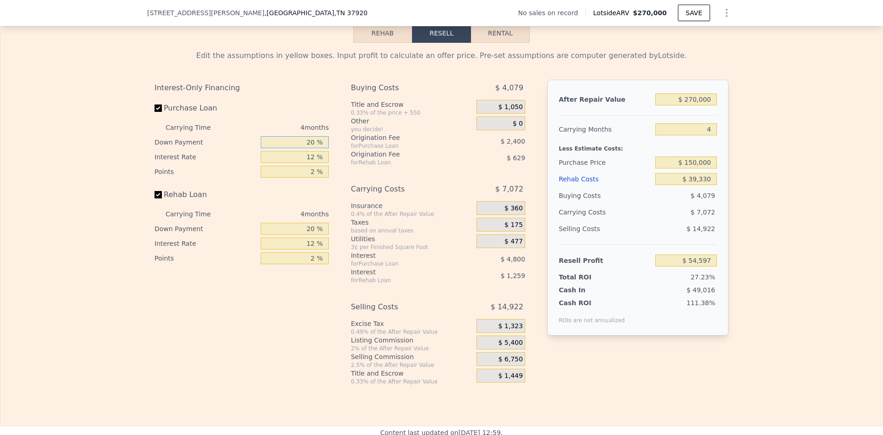
click at [309, 148] on input "20 %" at bounding box center [295, 142] width 68 height 12
type input "10 %"
type input "$ 53,697"
type input "10 %"
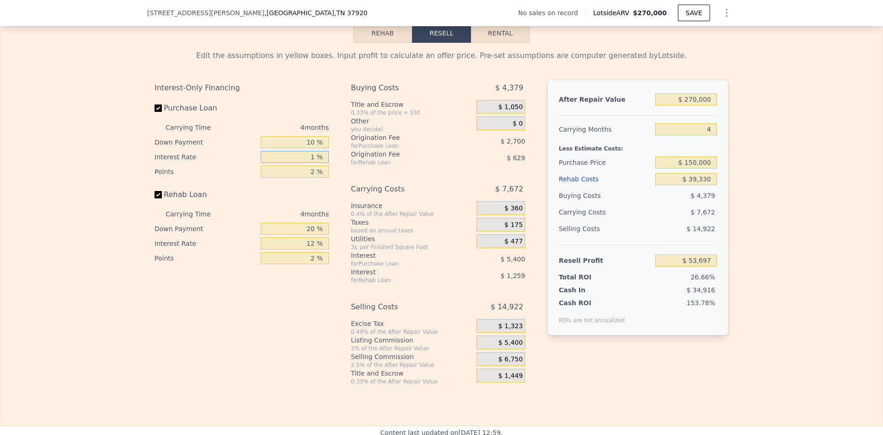
type input "10 %"
type input "$ 54,597"
type input "10 %"
type input "1 %"
type input "$ 55,947"
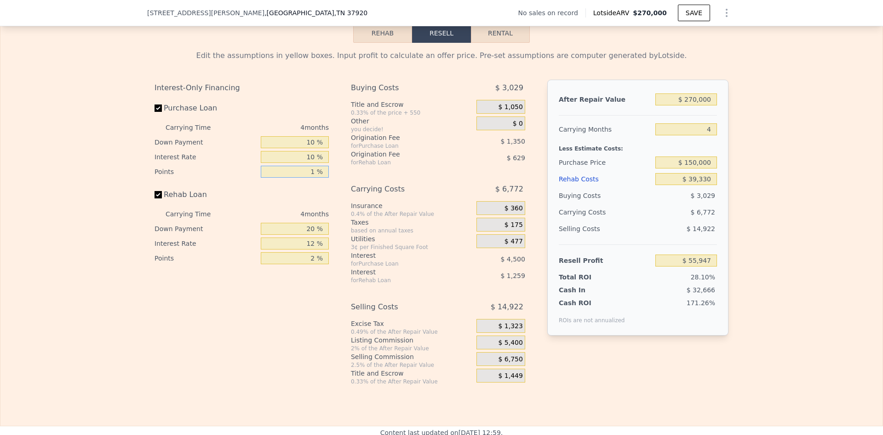
type input "1 %"
type input "10 %"
type input "$ 55,712"
type input "10 %"
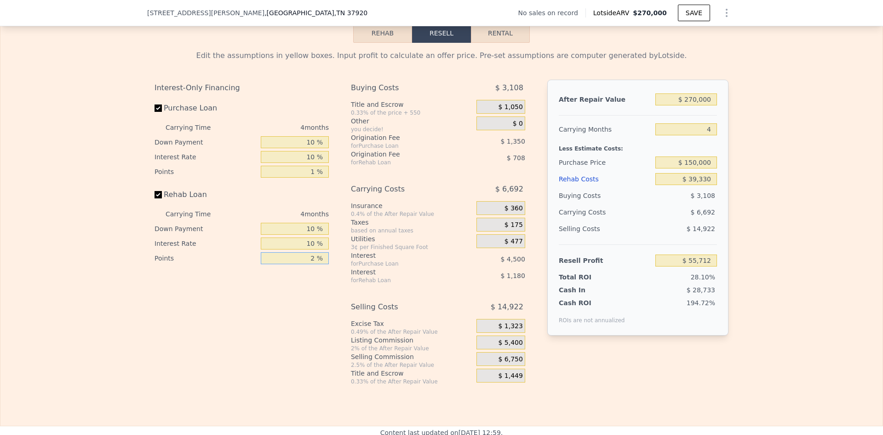
type input "$ 55,948"
type input "1 %"
type input "$ 56,302"
type input "1 %"
click at [761, 145] on div "Edit the assumptions in yellow boxes. Input profit to calculate an offer price.…" at bounding box center [441, 214] width 882 height 342
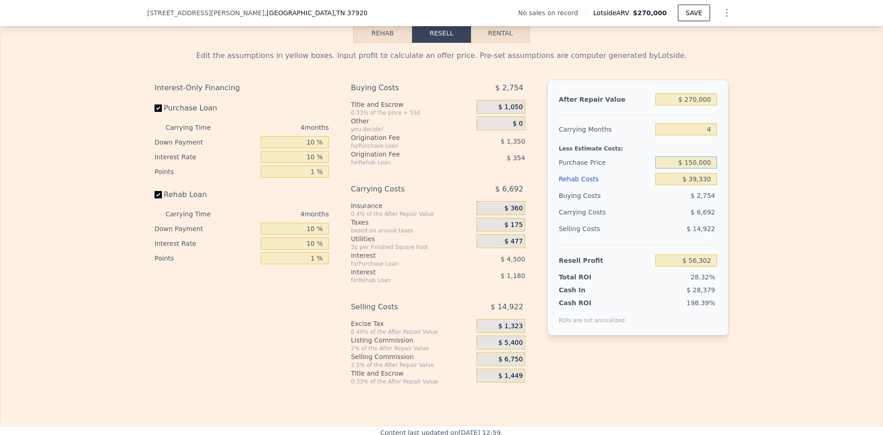
click at [692, 168] on input "$ 150,000" at bounding box center [686, 162] width 62 height 12
type input "$ 190,000"
click at [741, 185] on div "Edit the assumptions in yellow boxes. Input profit to calculate an offer price.…" at bounding box center [441, 214] width 882 height 342
type input "$ 14,609"
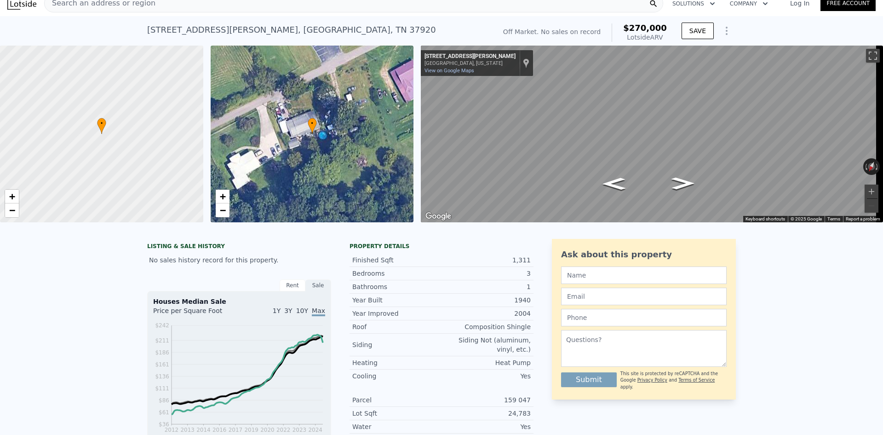
scroll to position [0, 0]
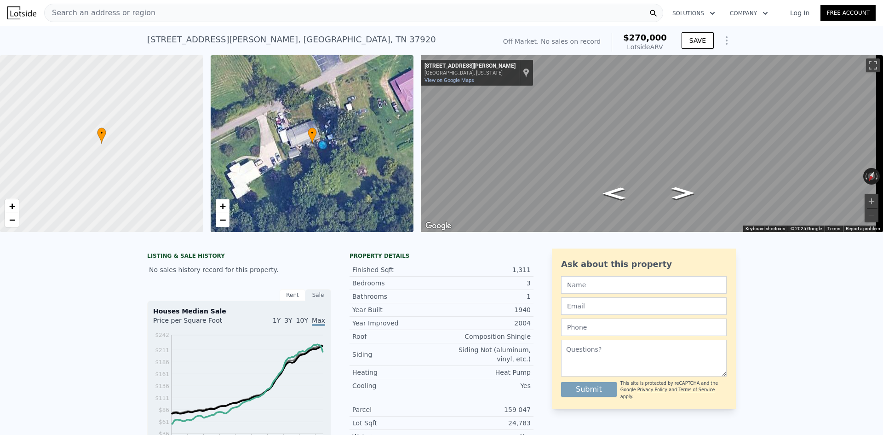
drag, startPoint x: 88, startPoint y: 2, endPoint x: 88, endPoint y: 7, distance: 5.1
click at [88, 3] on div "Search an address or region Solutions Company Open main menu Log In Free Account" at bounding box center [441, 13] width 868 height 22
click at [89, 9] on span "Search an address or region" at bounding box center [100, 12] width 111 height 11
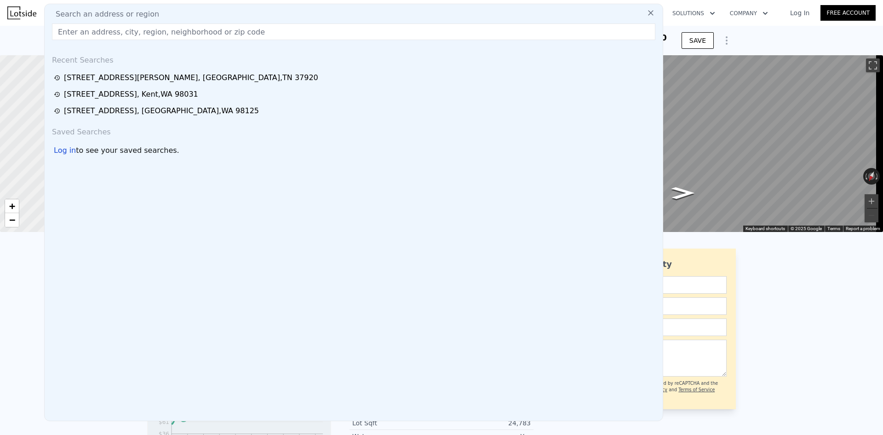
type input "5"
type input "$ 0"
type input "$ 29,999"
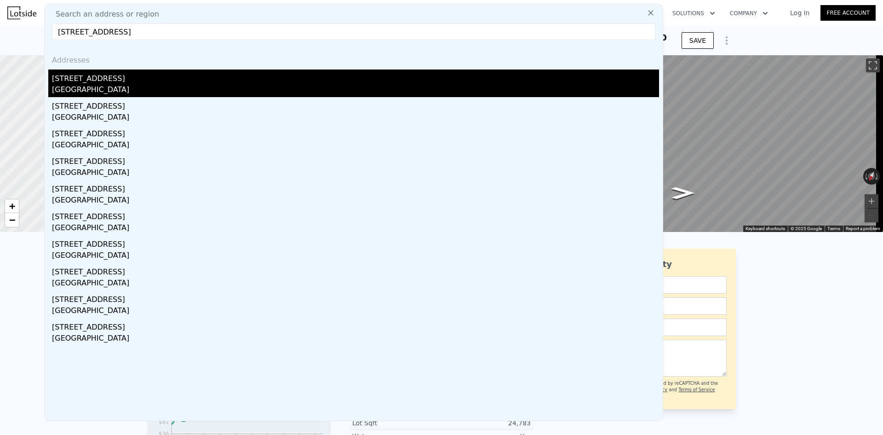
type input "[STREET_ADDRESS]"
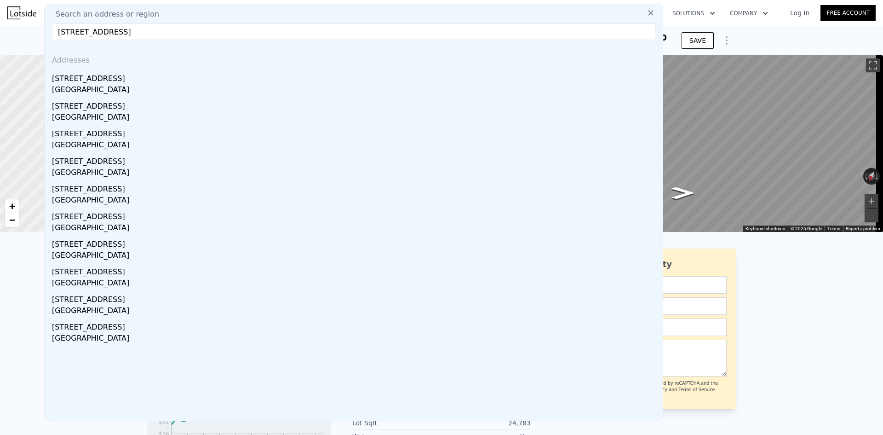
drag, startPoint x: 110, startPoint y: 74, endPoint x: 125, endPoint y: 79, distance: 15.0
click at [110, 74] on div "[STREET_ADDRESS]" at bounding box center [355, 76] width 607 height 15
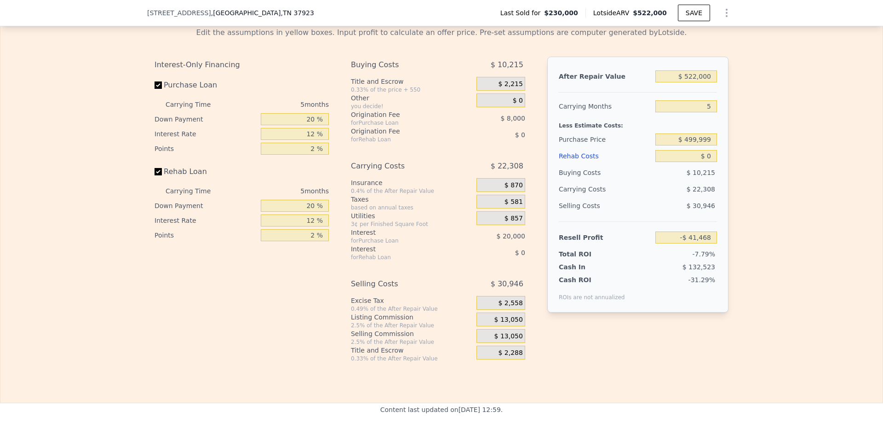
scroll to position [1376, 0]
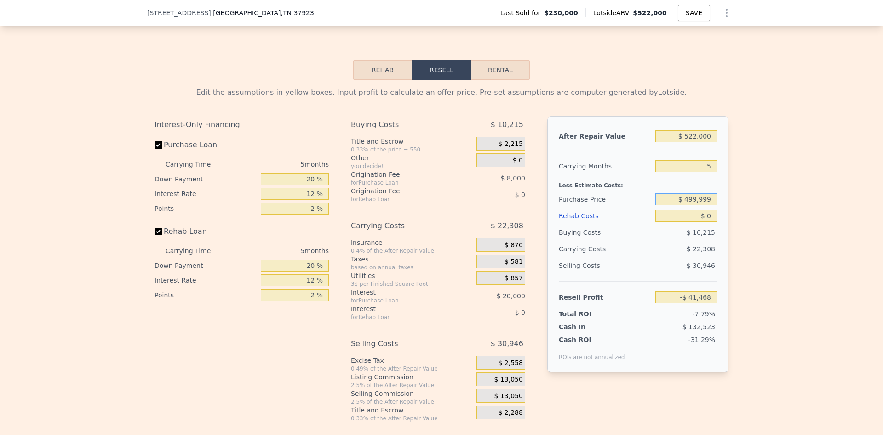
click at [698, 205] on input "$ 499,999" at bounding box center [686, 199] width 62 height 12
type input "$ 400,000"
click at [709, 222] on input "$ 0" at bounding box center [686, 216] width 62 height 12
type input "$ 64,464"
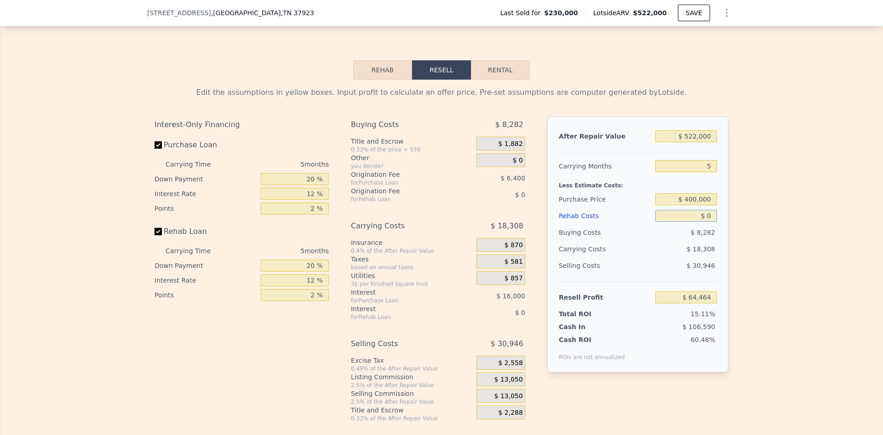
drag, startPoint x: 711, startPoint y: 227, endPoint x: 697, endPoint y: 227, distance: 13.8
click at [697, 222] on input "$ 0" at bounding box center [686, 216] width 62 height 12
type input "$ 30"
type input "$ 64,434"
type input "$ 300"
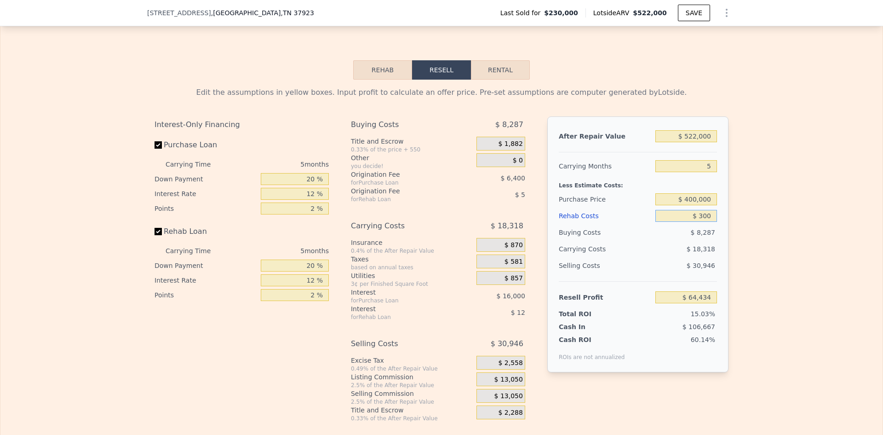
type input "$ 64,149"
type input "$ 3,000"
type input "$ 61,296"
type input "$ 30,000"
type input "$ 32,784"
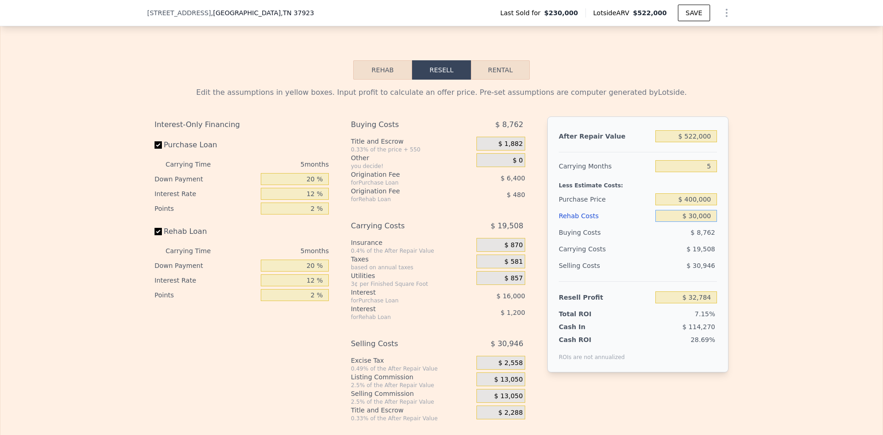
click at [690, 222] on input "$ 30,000" at bounding box center [686, 216] width 62 height 12
type input "$ 90,000"
type input "-$ 30,576"
type input "$ 90,000"
click at [766, 213] on div "Edit the assumptions in yellow boxes. Input profit to calculate an offer price.…" at bounding box center [441, 251] width 882 height 342
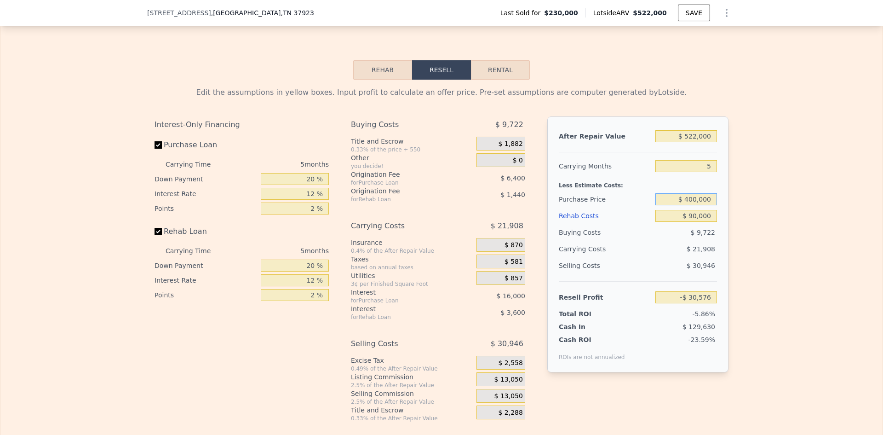
drag, startPoint x: 689, startPoint y: 212, endPoint x: 695, endPoint y: 210, distance: 6.6
click at [695, 205] on input "$ 400,000" at bounding box center [686, 199] width 62 height 12
type input "$ 300,000"
click at [768, 224] on div "Edit the assumptions in yellow boxes. Input profit to calculate an offer price.…" at bounding box center [441, 251] width 882 height 342
type input "$ 75,357"
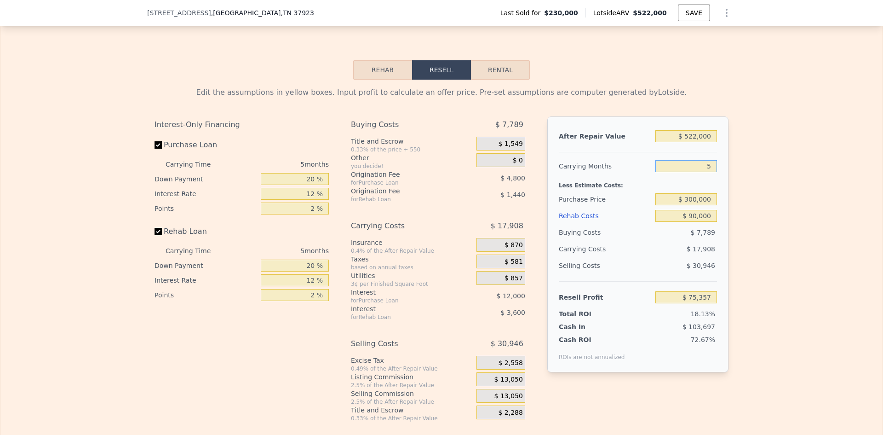
drag, startPoint x: 700, startPoint y: 176, endPoint x: 694, endPoint y: 176, distance: 6.0
click at [697, 172] on input "5" at bounding box center [686, 166] width 62 height 12
type input "4"
type input "$ 78,938"
type input "4"
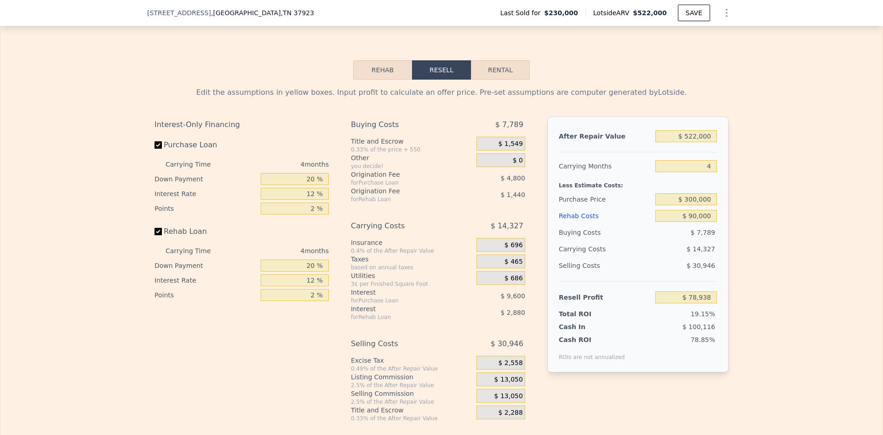
click at [799, 198] on div "Edit the assumptions in yellow boxes. Input profit to calculate an offer price.…" at bounding box center [441, 251] width 882 height 342
click at [309, 185] on input "20 %" at bounding box center [295, 179] width 68 height 12
type input "10 %"
type input "$ 77,138"
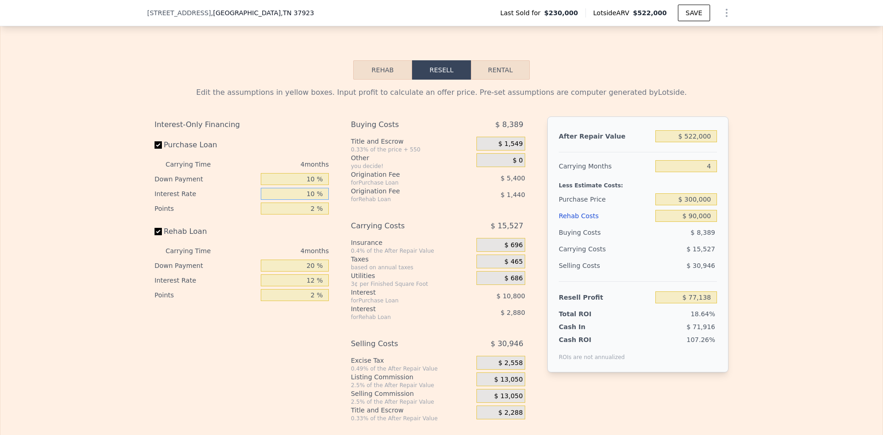
type input "10 %"
type input "$ 78,938"
type input "1 %"
type input "$ 81,638"
type input "1 %"
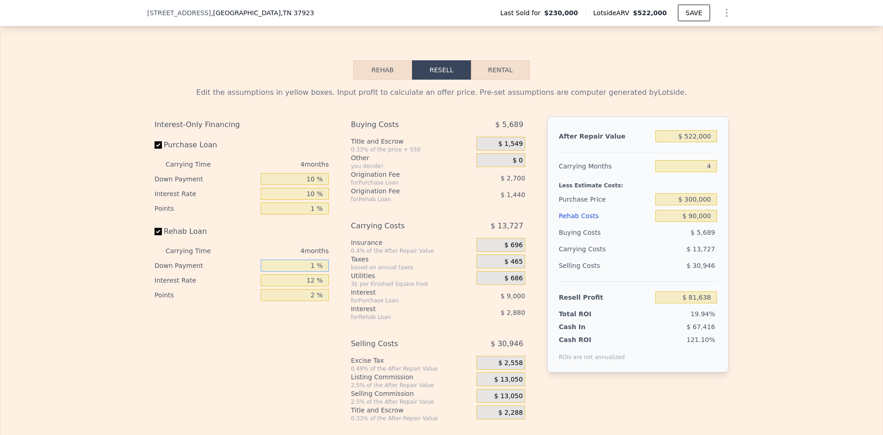
type input "10 %"
type input "$ 81,098"
type input "10 %"
type input "$ 81,638"
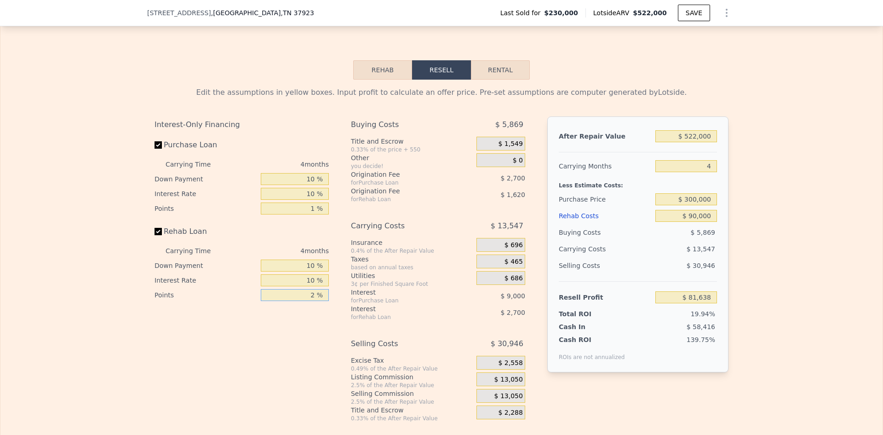
type input "1 %"
type input "$ 82,448"
type input "1 %"
click at [515, 383] on span "$ 13,050" at bounding box center [508, 379] width 29 height 8
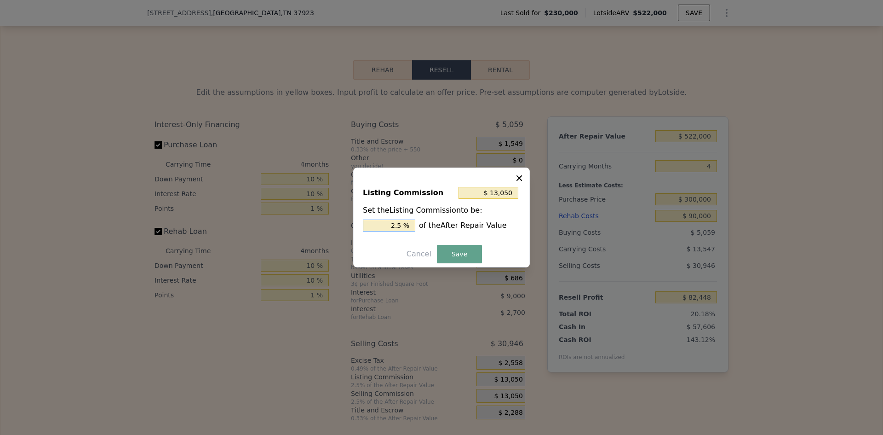
click at [400, 223] on input "2.5 %" at bounding box center [389, 225] width 52 height 12
click at [383, 244] on div "Listing Commission $ 13,050 Set the Listing Commission to be: 2.5 % of the Afte…" at bounding box center [441, 217] width 177 height 100
drag, startPoint x: 398, startPoint y: 225, endPoint x: 403, endPoint y: 224, distance: 5.6
click at [403, 224] on input "2.5 %" at bounding box center [389, 225] width 52 height 12
type input "$ 10,440"
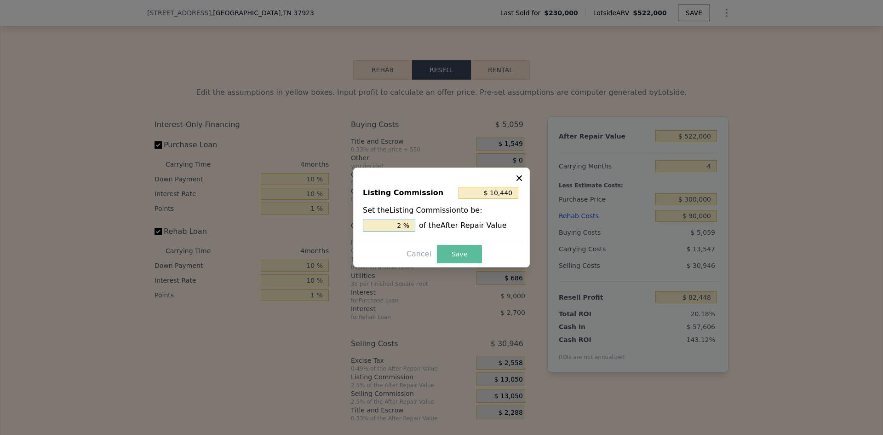
type input "2 %"
click at [447, 254] on button "Save" at bounding box center [459, 254] width 45 height 18
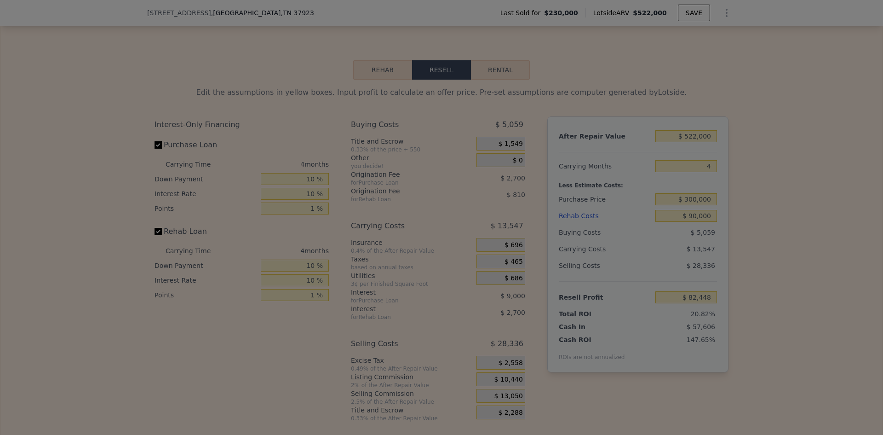
type input "$ 85,058"
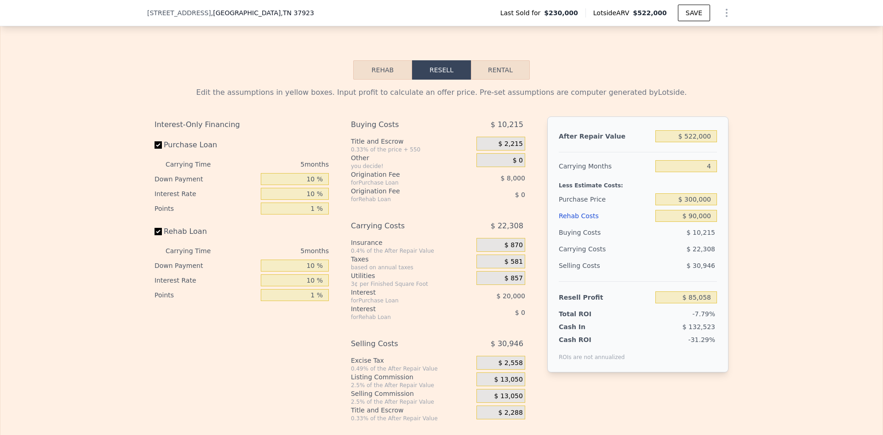
type input "5"
type input "$ 0"
type input "-$ 41,468"
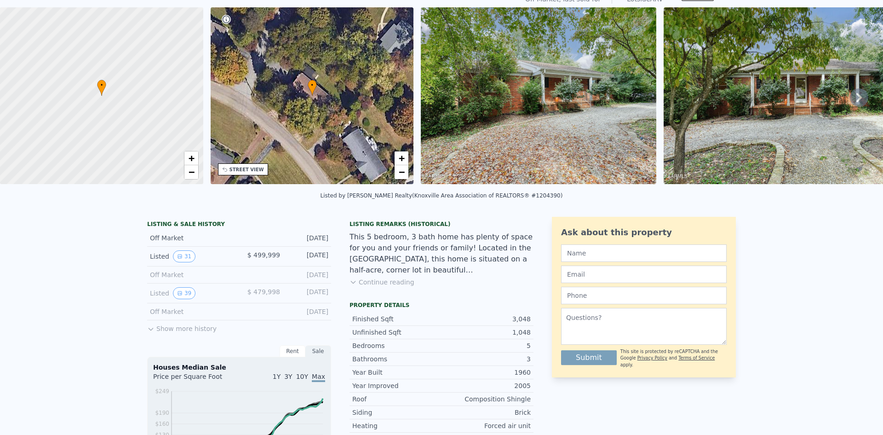
scroll to position [0, 0]
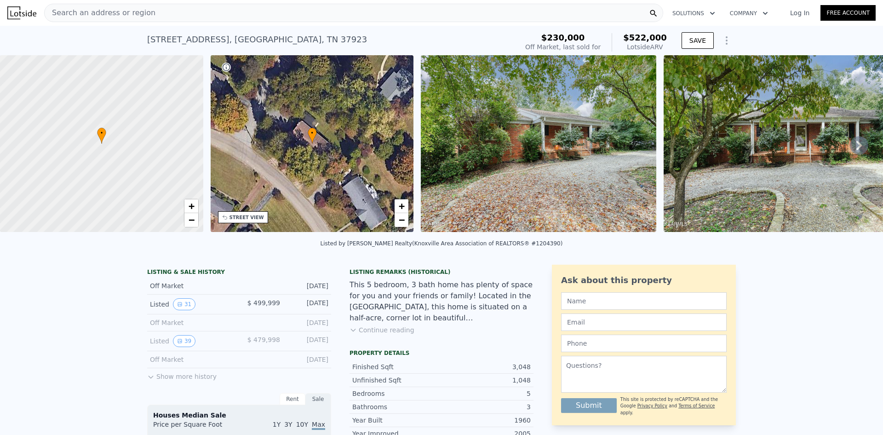
click at [105, 10] on span "Search an address or region" at bounding box center [100, 12] width 111 height 11
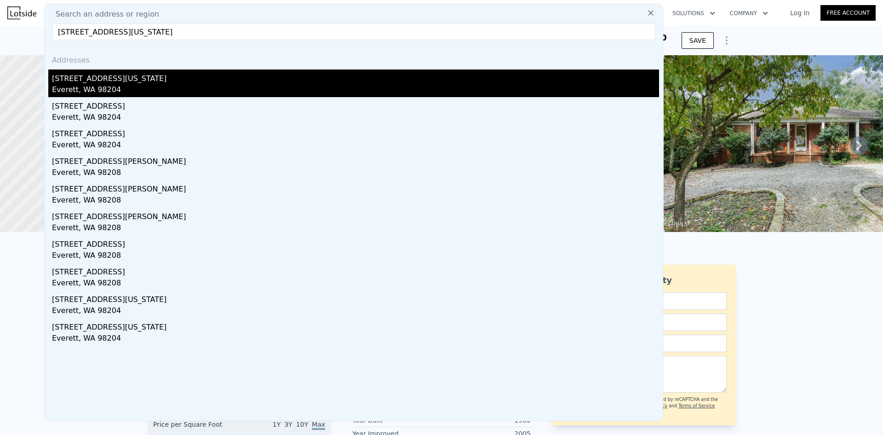
type input "[STREET_ADDRESS][US_STATE]"
click at [116, 80] on div "[STREET_ADDRESS][US_STATE]" at bounding box center [355, 76] width 607 height 15
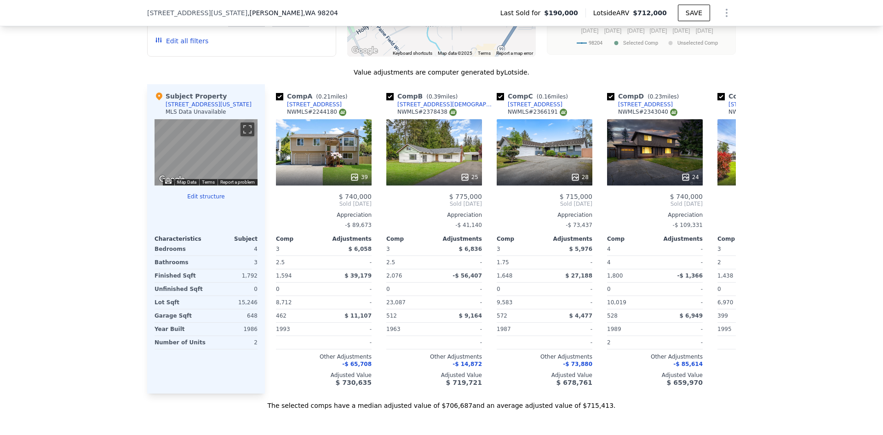
scroll to position [962, 0]
